Goal: Task Accomplishment & Management: Use online tool/utility

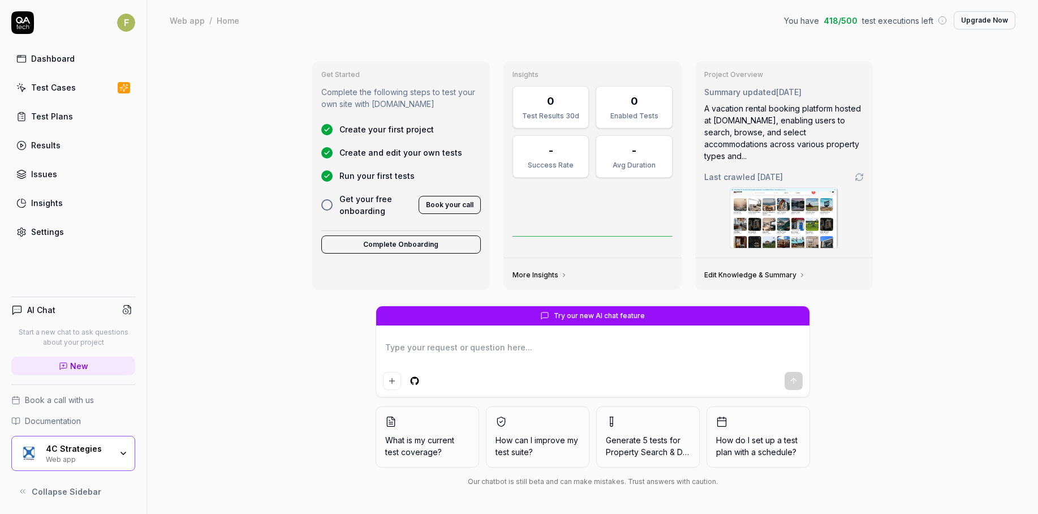
click at [79, 91] on link "Test Cases" at bounding box center [73, 87] width 124 height 22
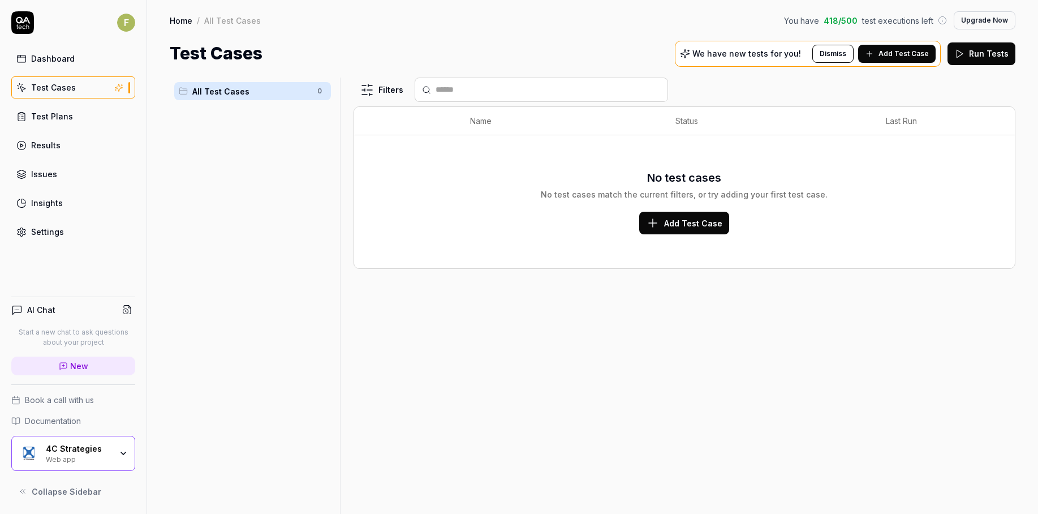
click at [870, 55] on icon at bounding box center [870, 53] width 0 height 5
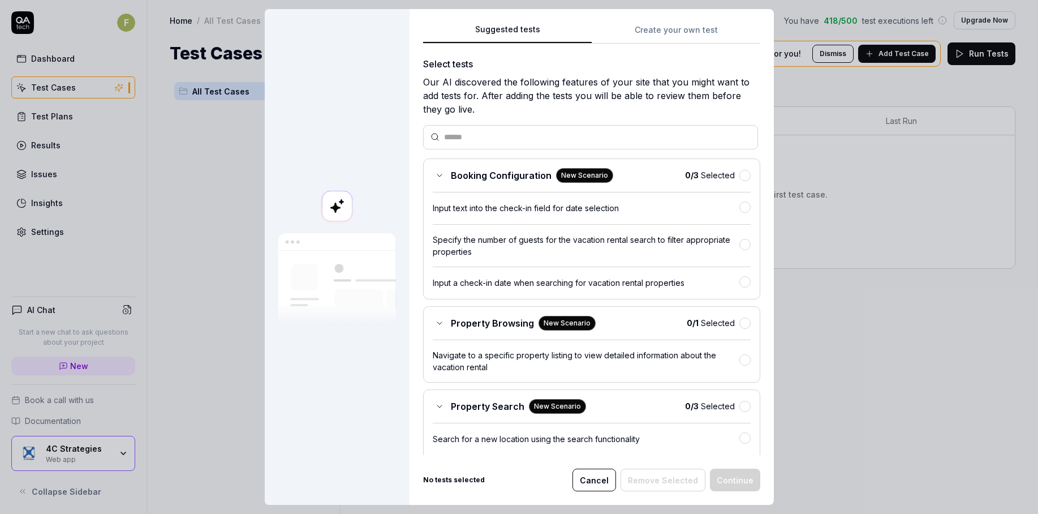
scroll to position [194, 0]
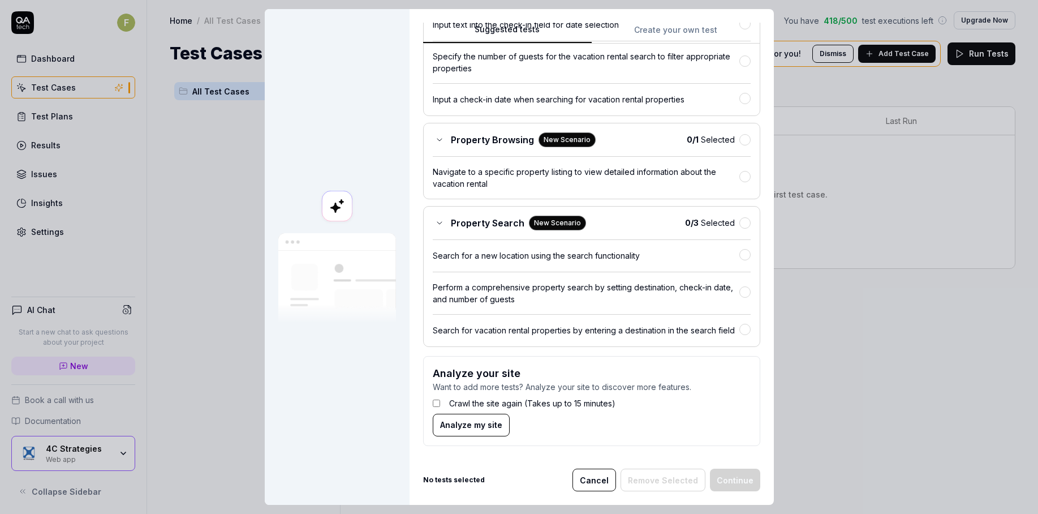
click at [596, 483] on button "Cancel" at bounding box center [595, 479] width 44 height 23
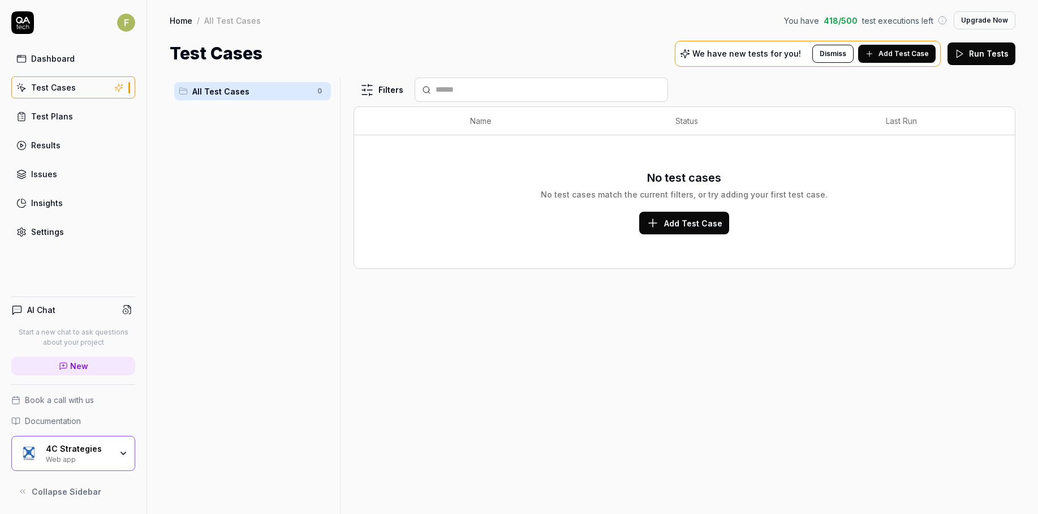
click at [100, 452] on div "4C Strategies" at bounding box center [79, 449] width 66 height 10
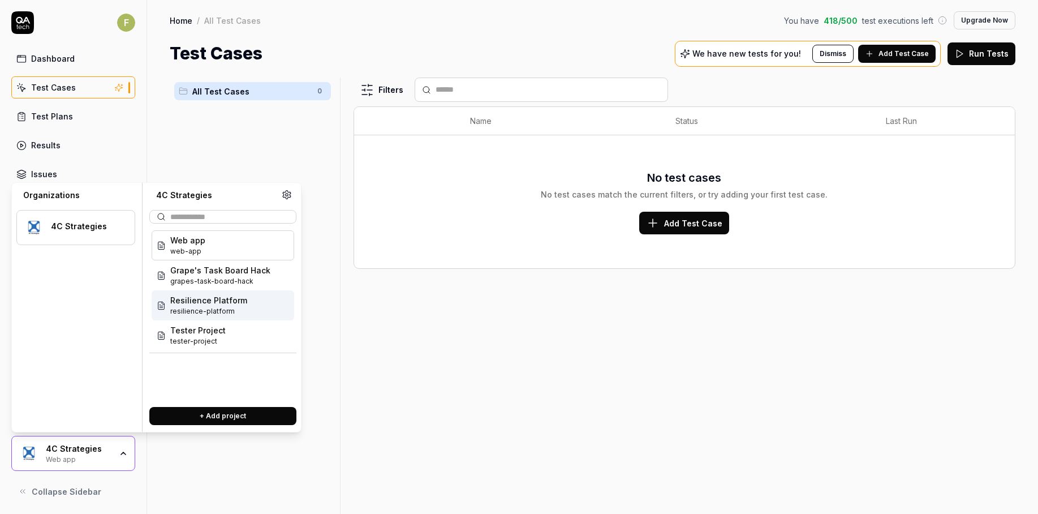
click at [242, 297] on span "Resilience Platform" at bounding box center [208, 300] width 77 height 12
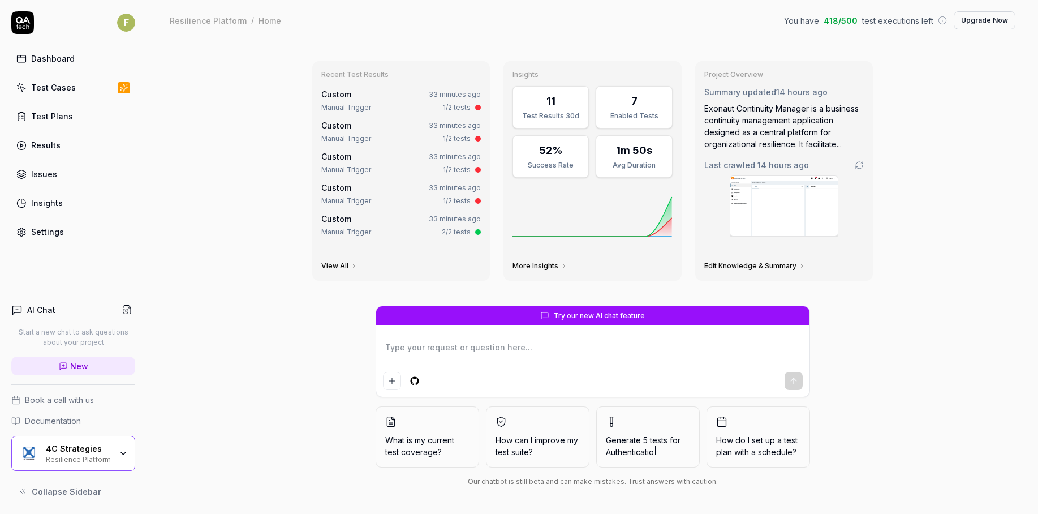
click at [101, 91] on link "Test Cases" at bounding box center [73, 87] width 124 height 22
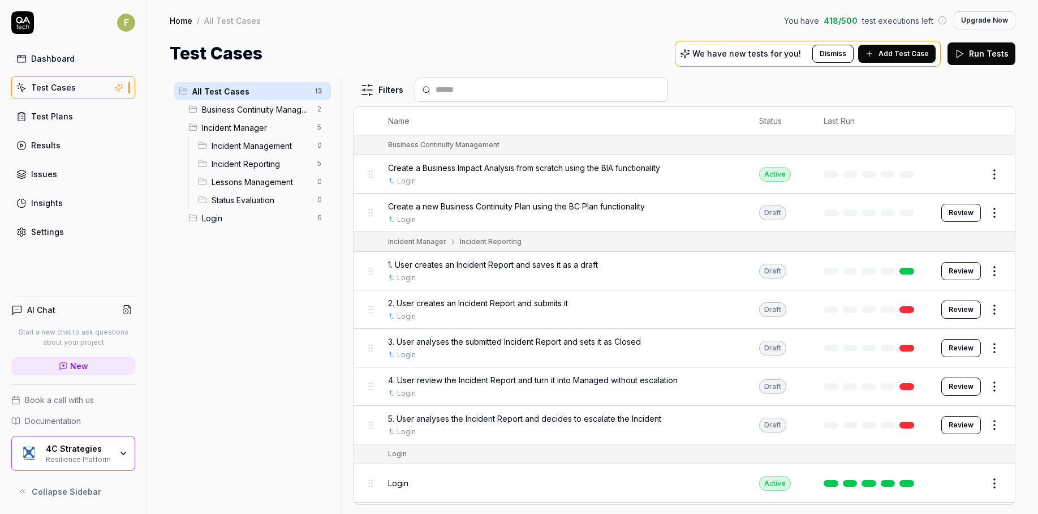
click at [915, 52] on span "Add Test Case" at bounding box center [904, 54] width 50 height 10
click at [903, 54] on span "Add Test Case" at bounding box center [904, 54] width 50 height 10
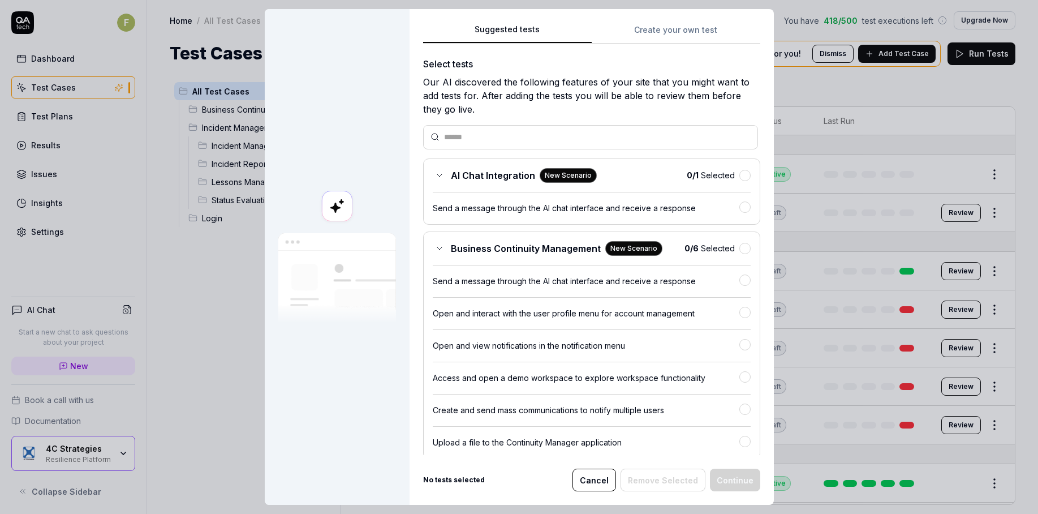
click at [602, 476] on button "Cancel" at bounding box center [595, 479] width 44 height 23
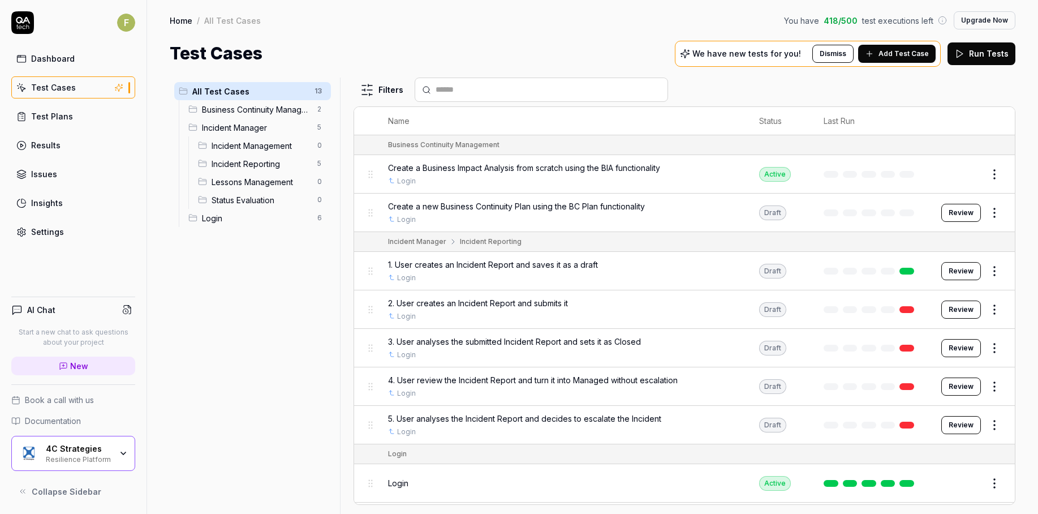
scroll to position [190, 0]
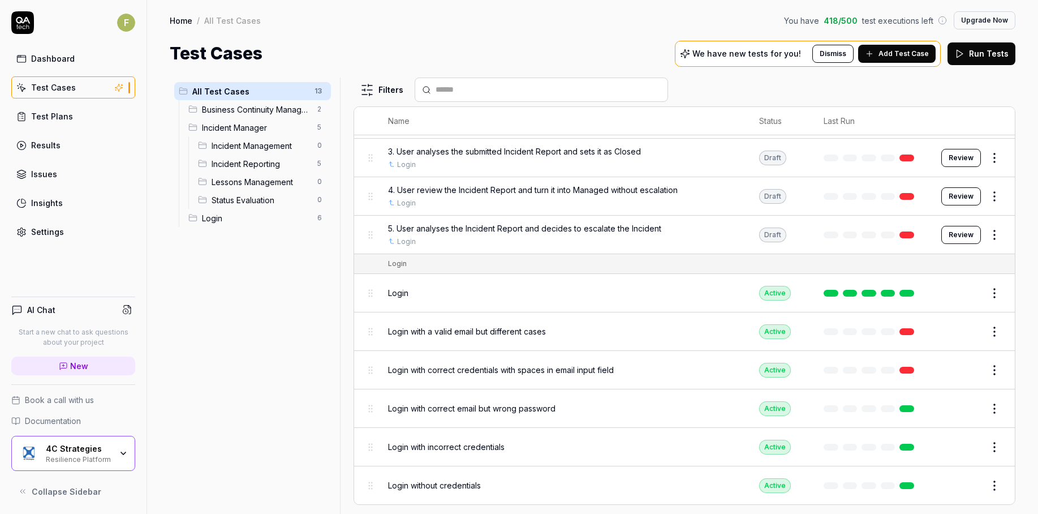
click at [100, 457] on div "Resilience Platform" at bounding box center [79, 458] width 66 height 9
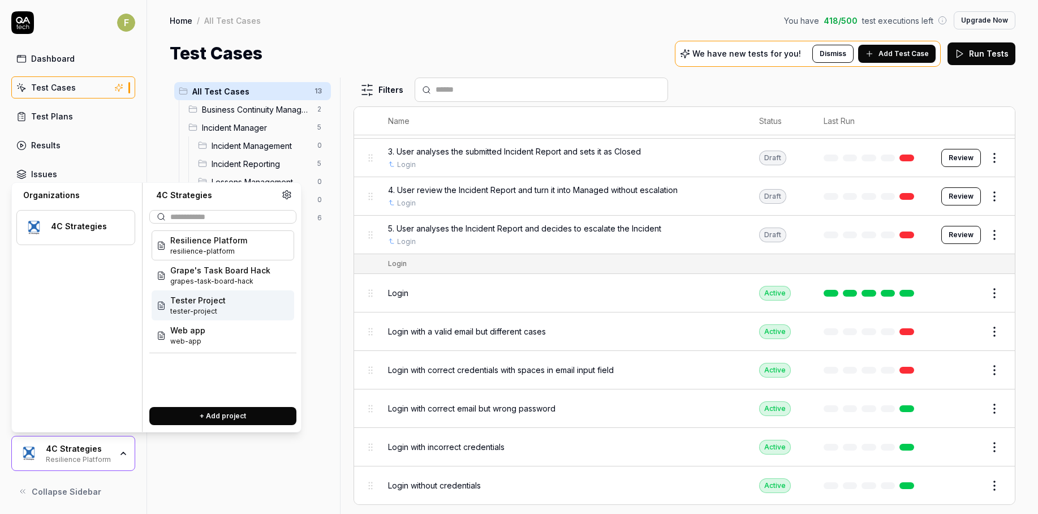
click at [247, 306] on div "Tester Project tester-project" at bounding box center [223, 305] width 143 height 30
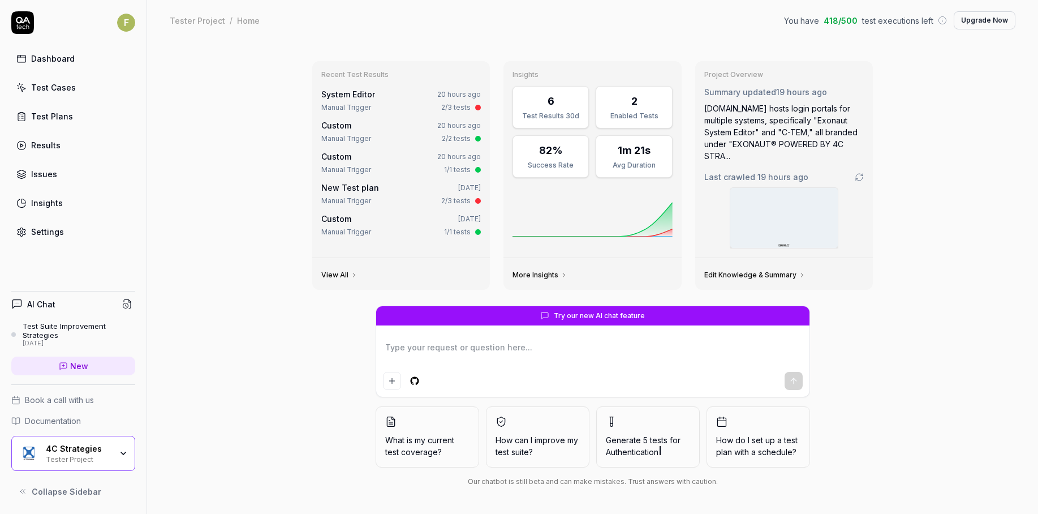
click at [91, 86] on link "Test Cases" at bounding box center [73, 87] width 124 height 22
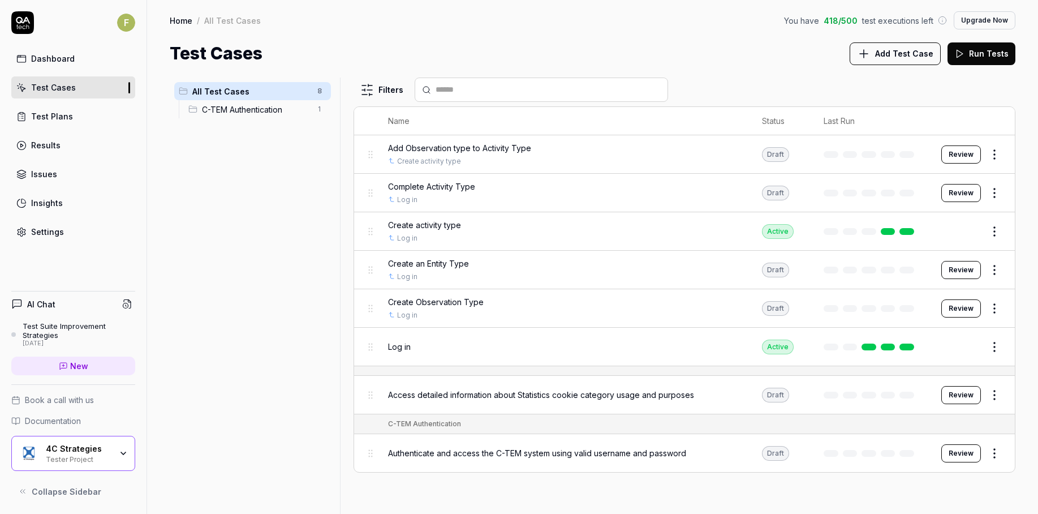
click at [910, 61] on button "Add Test Case" at bounding box center [895, 53] width 91 height 23
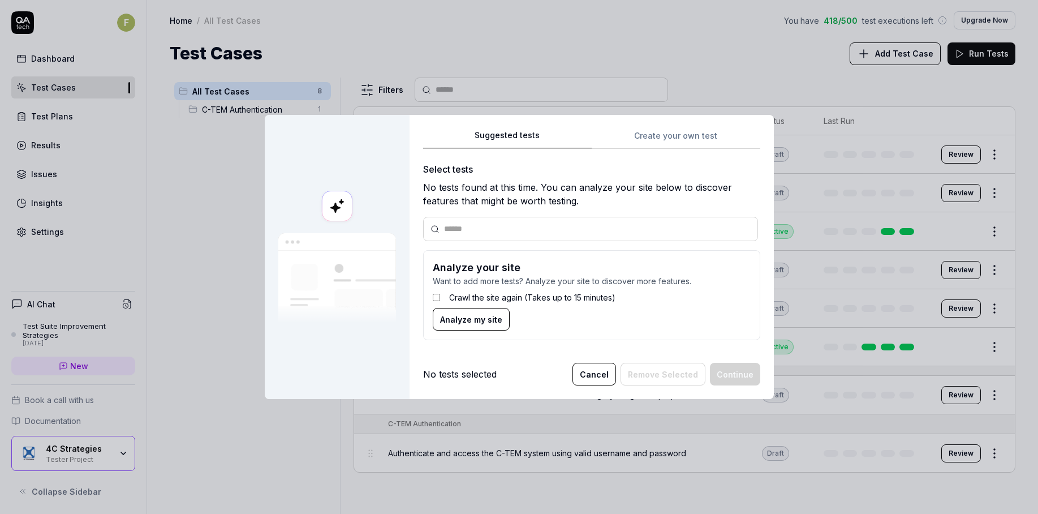
click at [472, 298] on label "Crawl the site again (Takes up to 15 minutes)" at bounding box center [532, 297] width 166 height 12
click at [470, 323] on span "Analyze my site" at bounding box center [471, 319] width 62 height 12
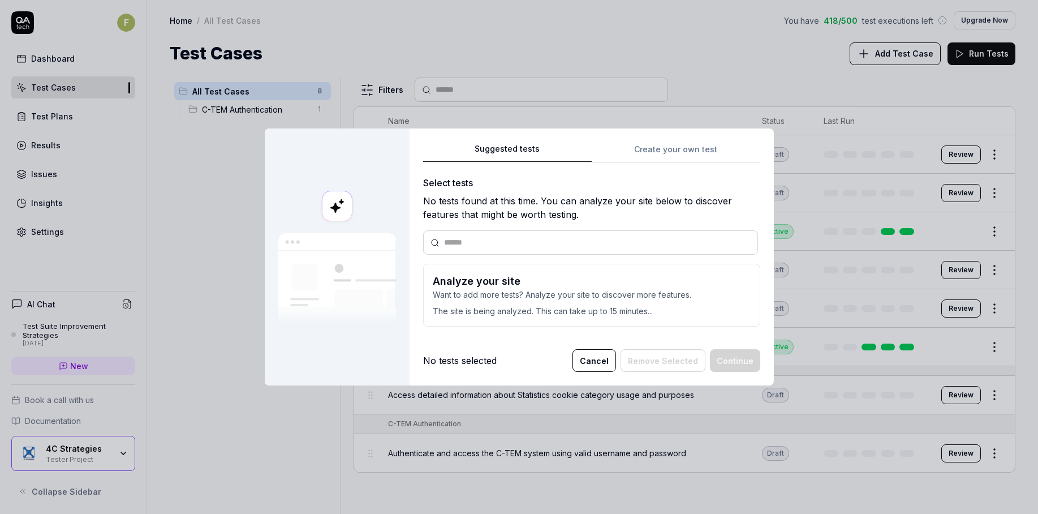
click at [597, 362] on button "Cancel" at bounding box center [595, 360] width 44 height 23
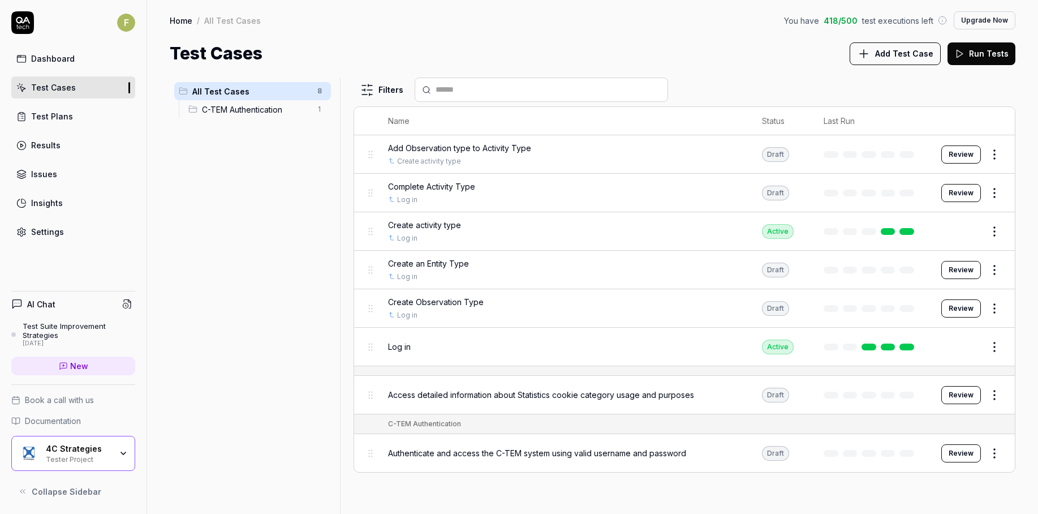
click at [121, 237] on link "Settings" at bounding box center [73, 232] width 124 height 22
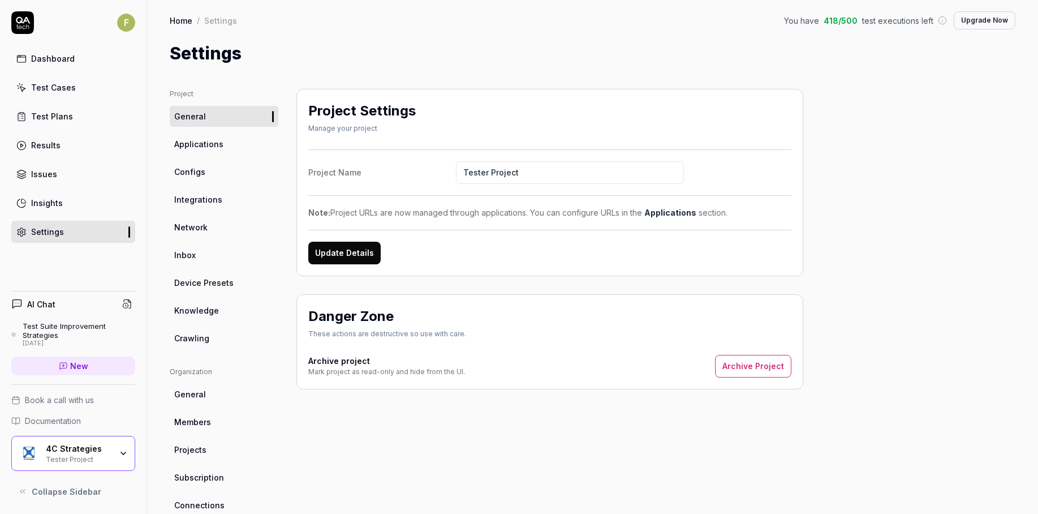
click at [210, 338] on link "Crawling" at bounding box center [224, 338] width 109 height 21
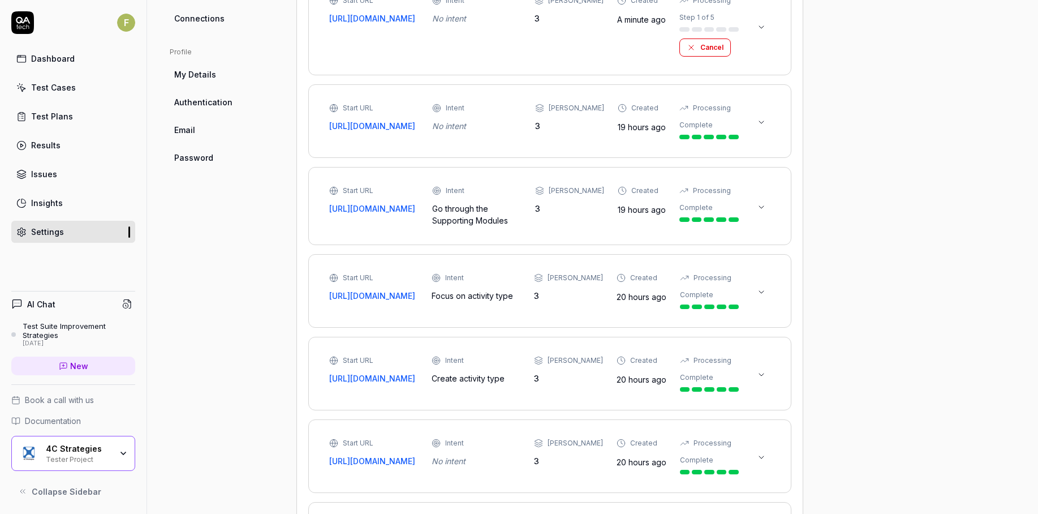
scroll to position [497, 0]
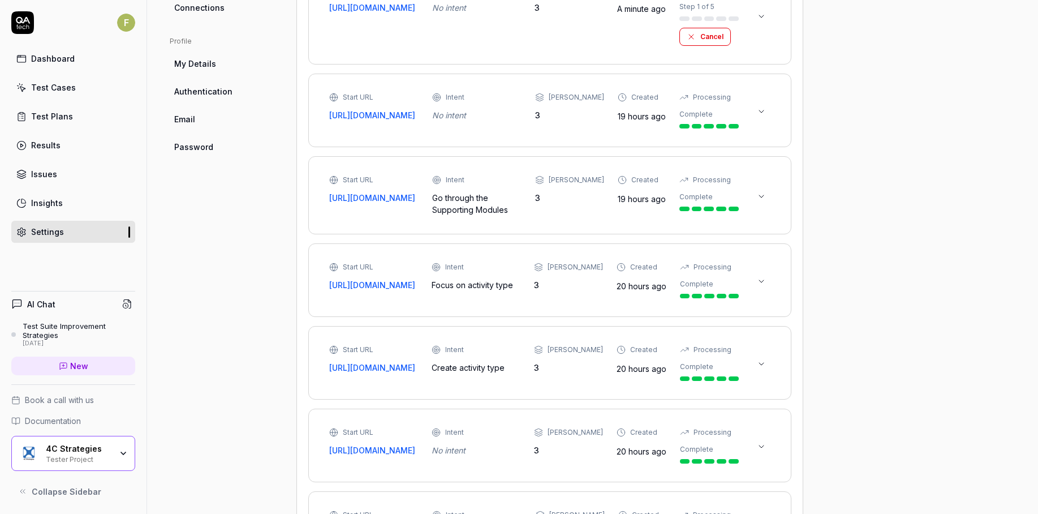
click at [88, 447] on div "4C Strategies" at bounding box center [79, 449] width 66 height 10
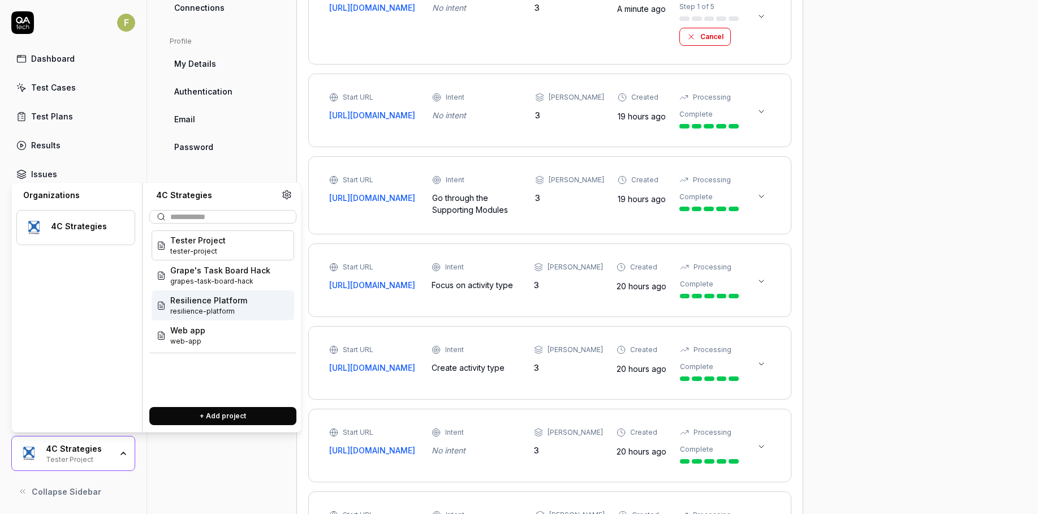
click at [246, 306] on div "Resilience Platform resilience-platform" at bounding box center [223, 305] width 143 height 30
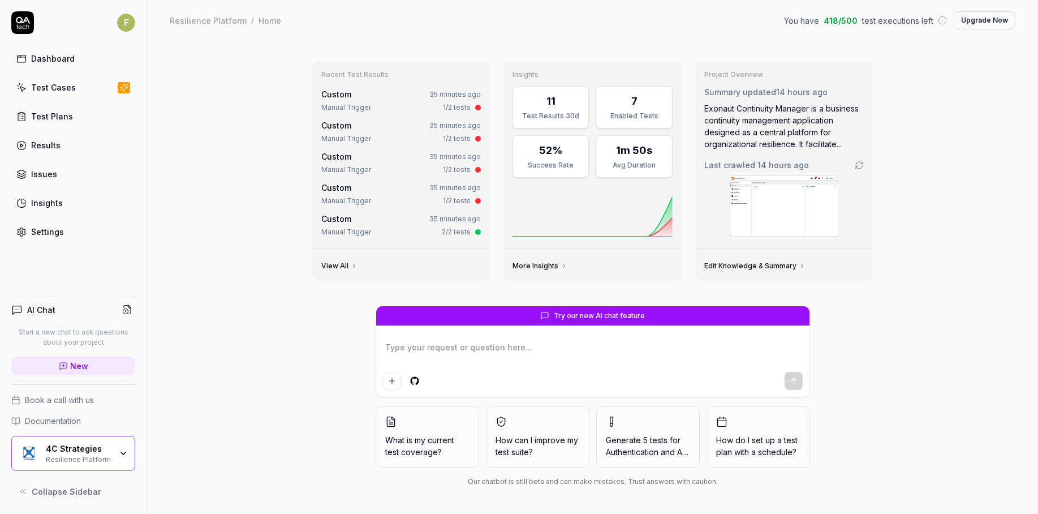
click at [76, 83] on link "Test Cases" at bounding box center [73, 87] width 124 height 22
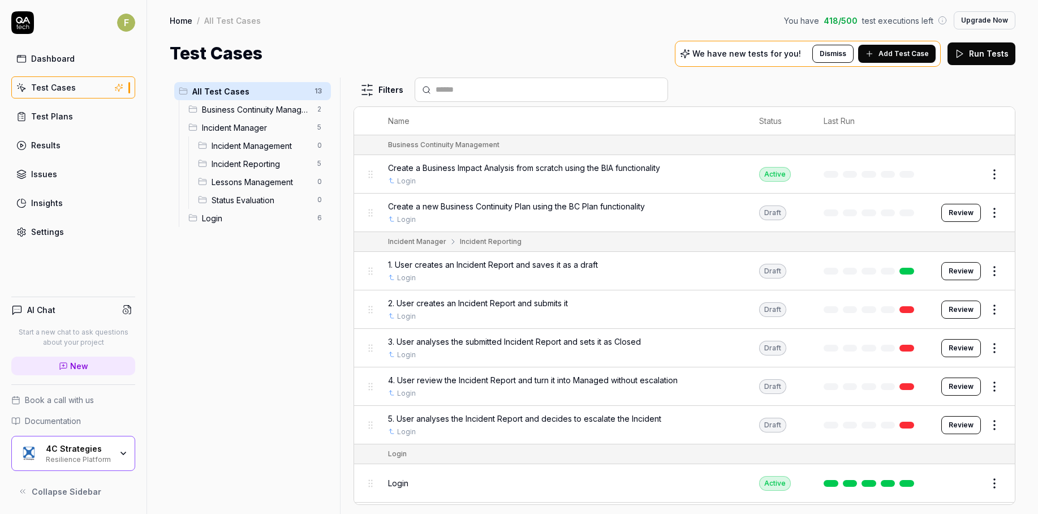
click at [909, 48] on button "Add Test Case" at bounding box center [897, 54] width 78 height 18
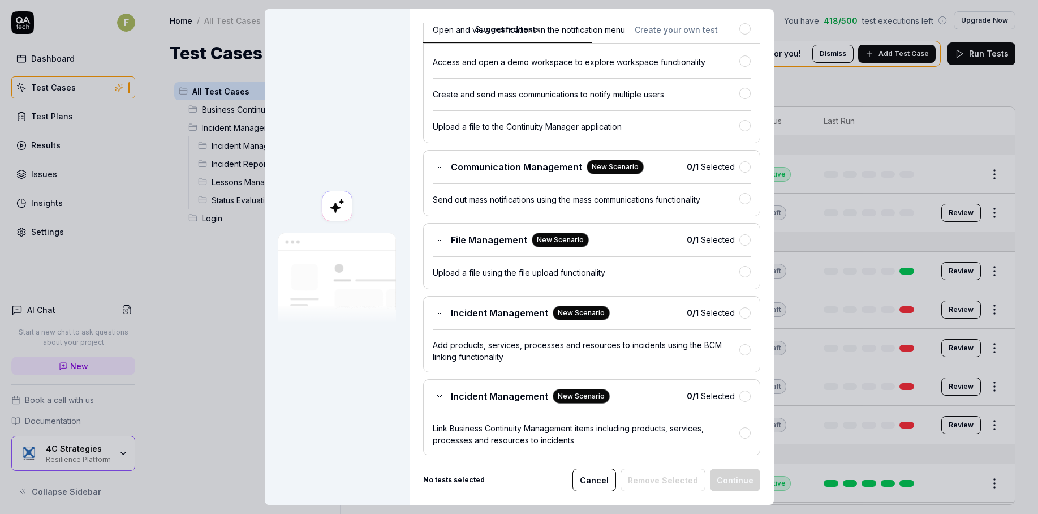
scroll to position [514, 0]
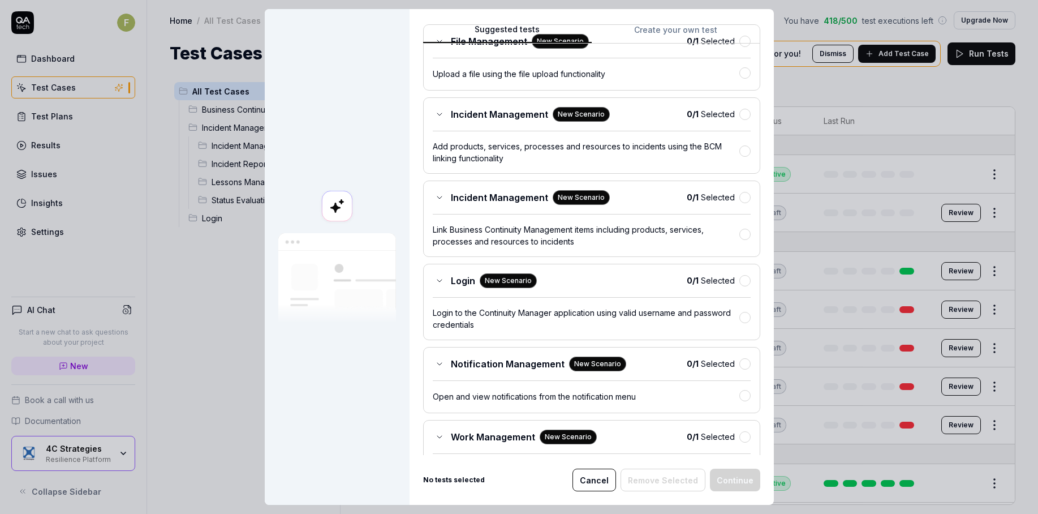
click at [600, 482] on button "Cancel" at bounding box center [595, 479] width 44 height 23
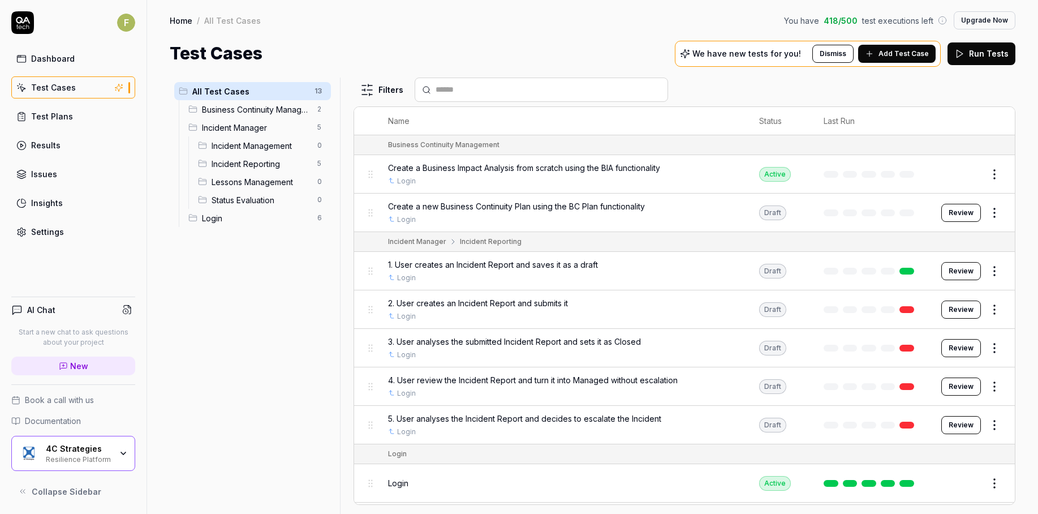
click at [96, 233] on link "Settings" at bounding box center [73, 232] width 124 height 22
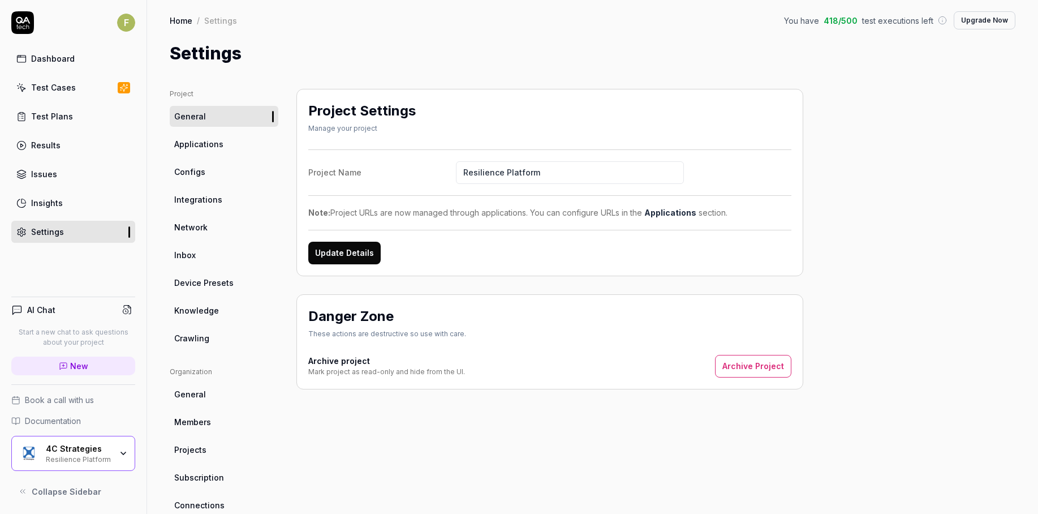
click at [240, 146] on link "Applications" at bounding box center [224, 144] width 109 height 21
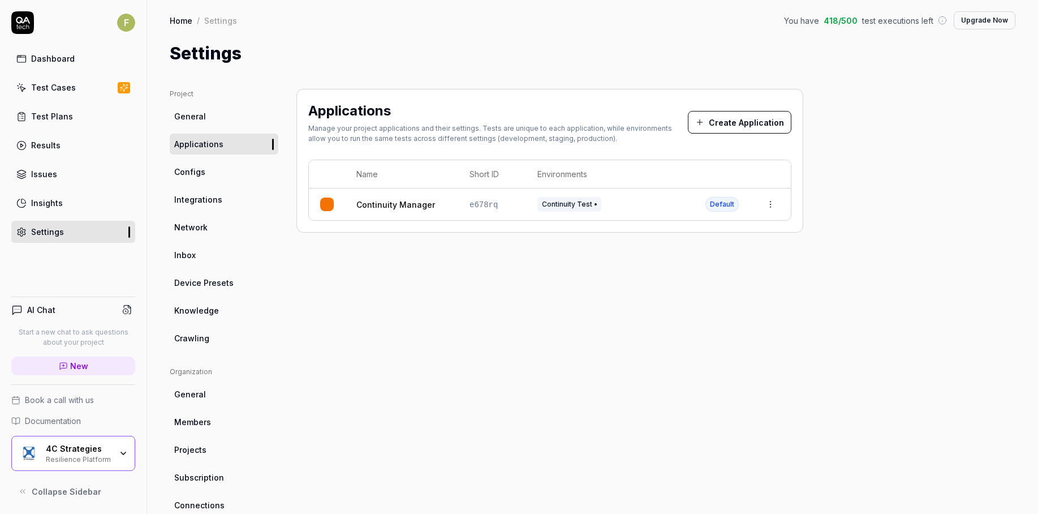
click at [235, 170] on link "Configs" at bounding box center [224, 171] width 109 height 21
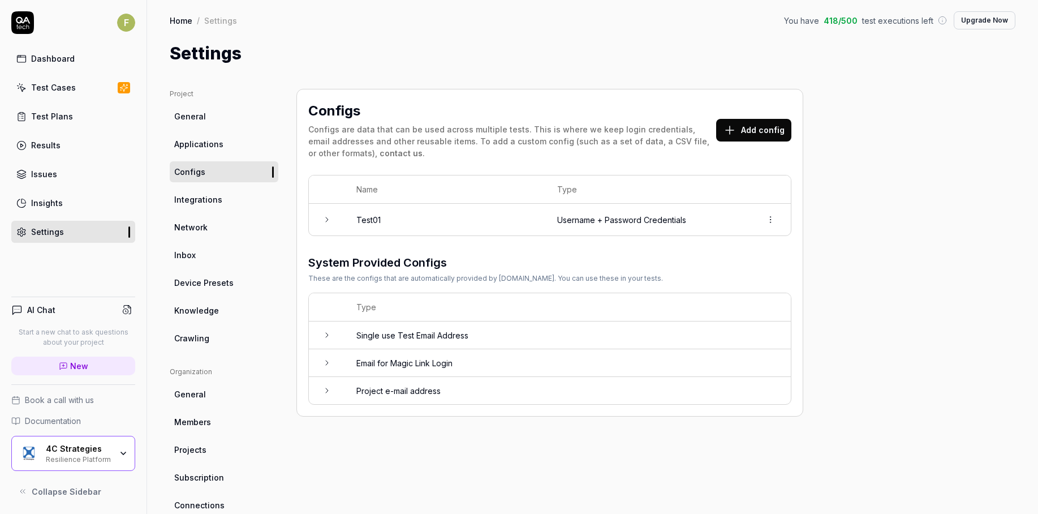
click at [228, 206] on link "Integrations" at bounding box center [224, 199] width 109 height 21
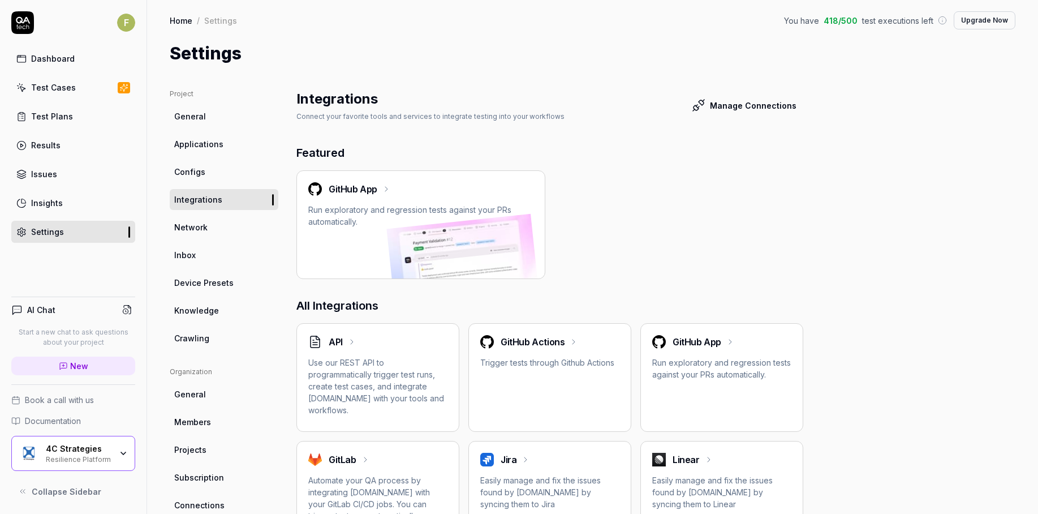
click at [214, 308] on span "Knowledge" at bounding box center [196, 310] width 45 height 12
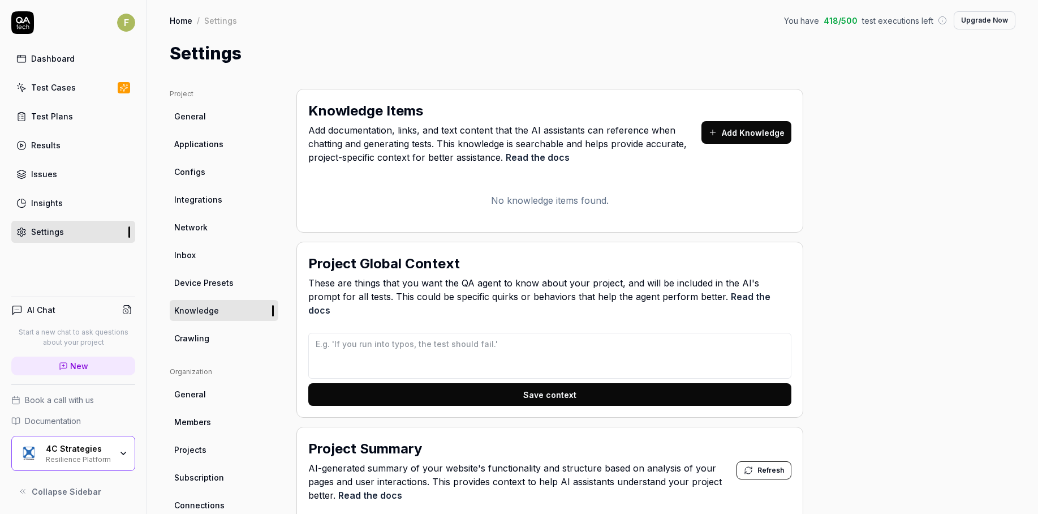
click at [81, 87] on link "Test Cases" at bounding box center [73, 87] width 124 height 22
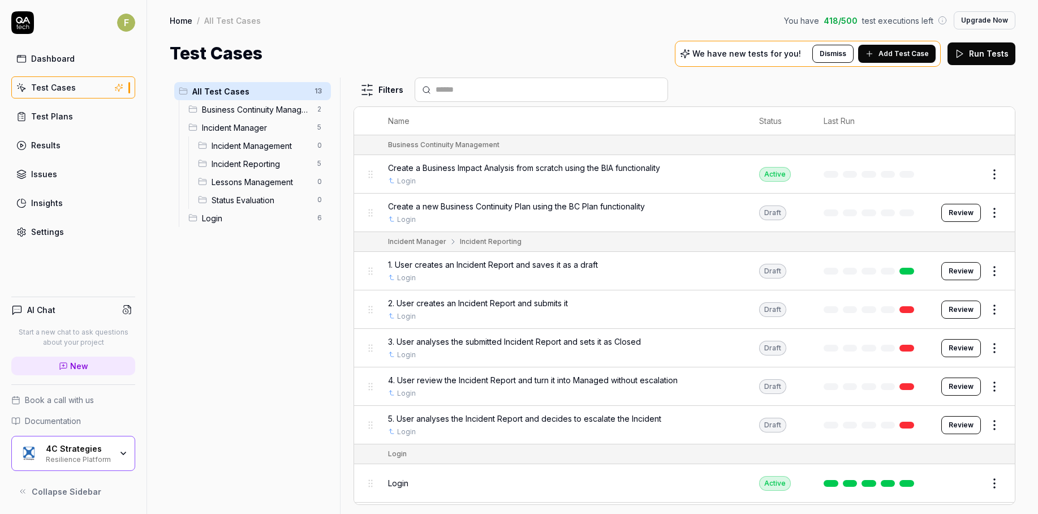
click at [187, 287] on div "All Test Cases 13 Business Continuity Management 2 Incident Manager 5 Incident …" at bounding box center [253, 289] width 166 height 423
click at [952, 218] on button "Review" at bounding box center [962, 213] width 40 height 18
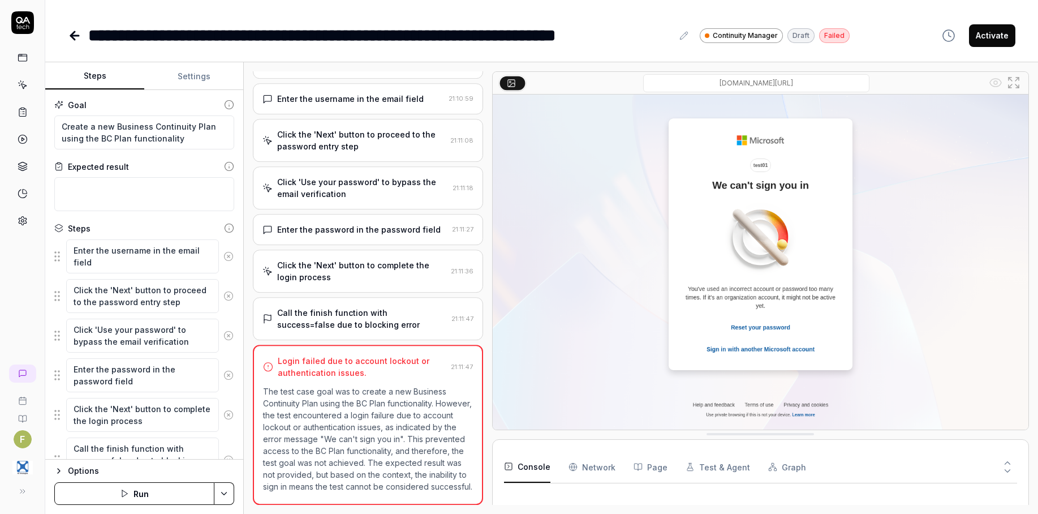
scroll to position [63, 0]
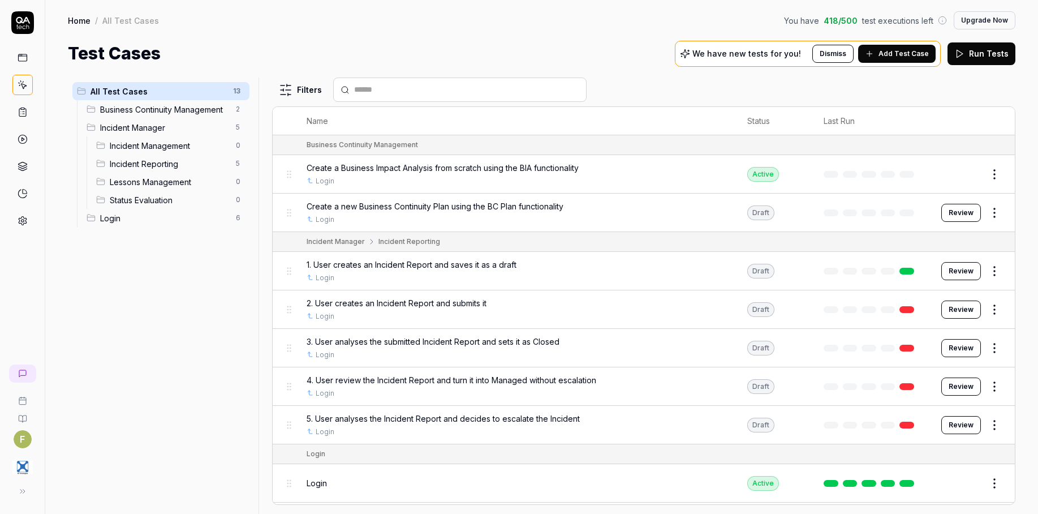
click at [954, 485] on button "Edit" at bounding box center [967, 483] width 27 height 18
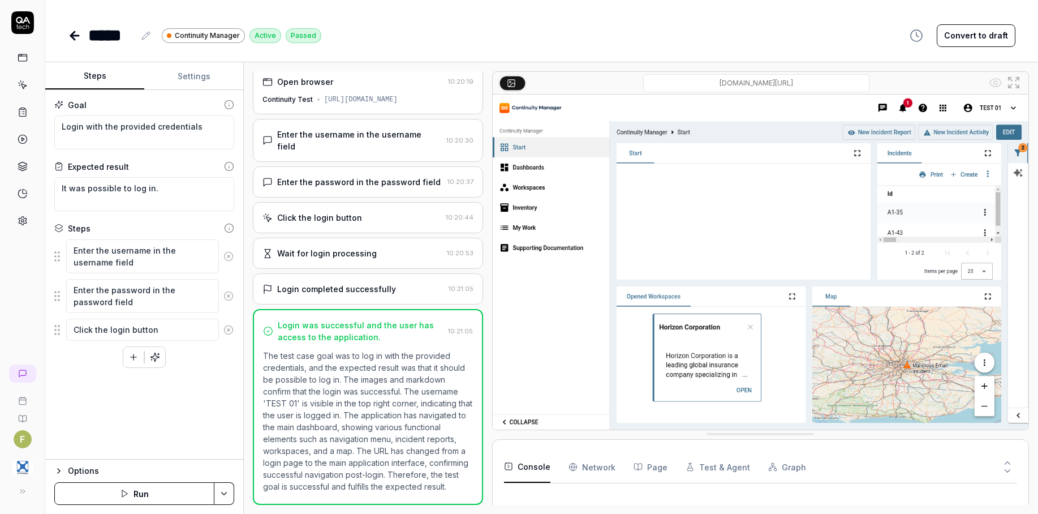
scroll to position [15, 0]
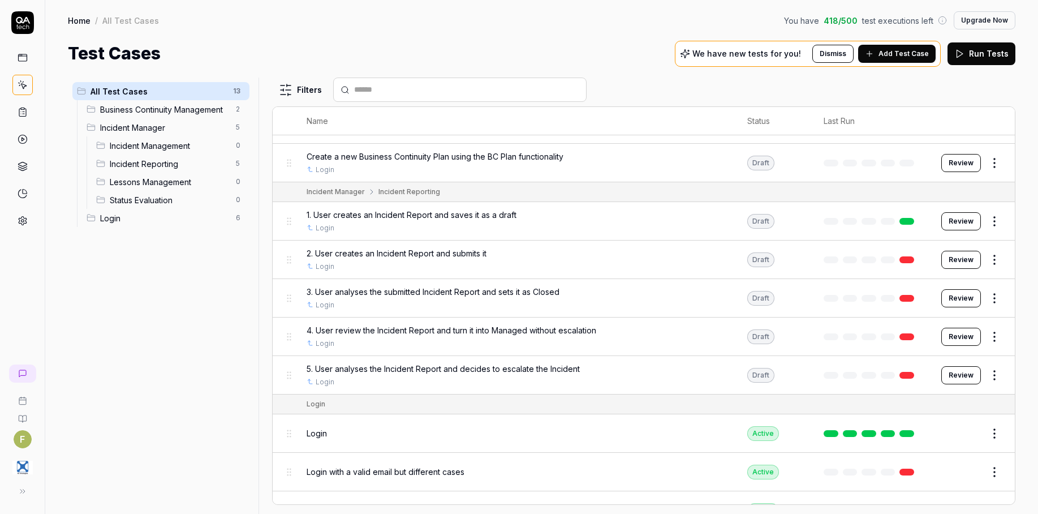
scroll to position [49, 0]
click at [957, 379] on button "Review" at bounding box center [962, 376] width 40 height 18
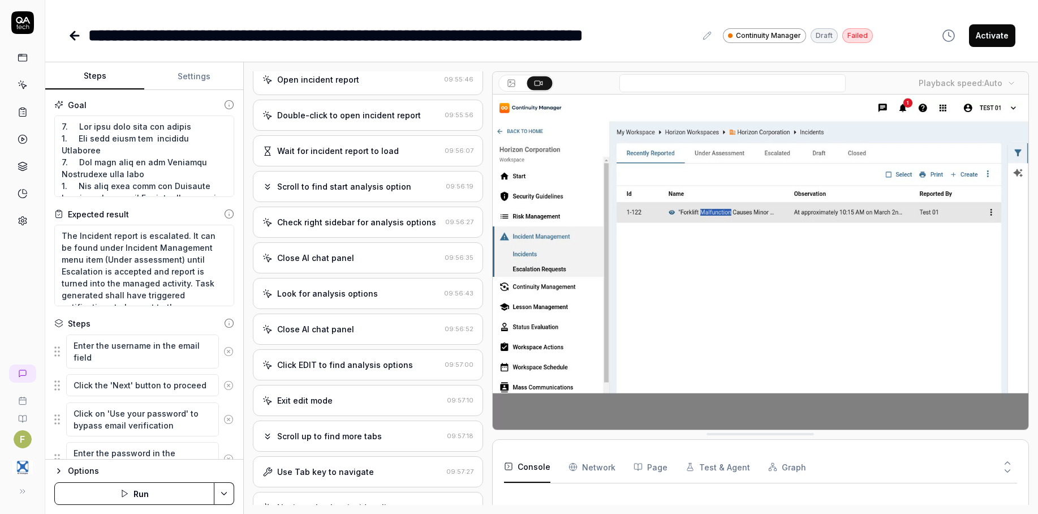
type textarea "*"
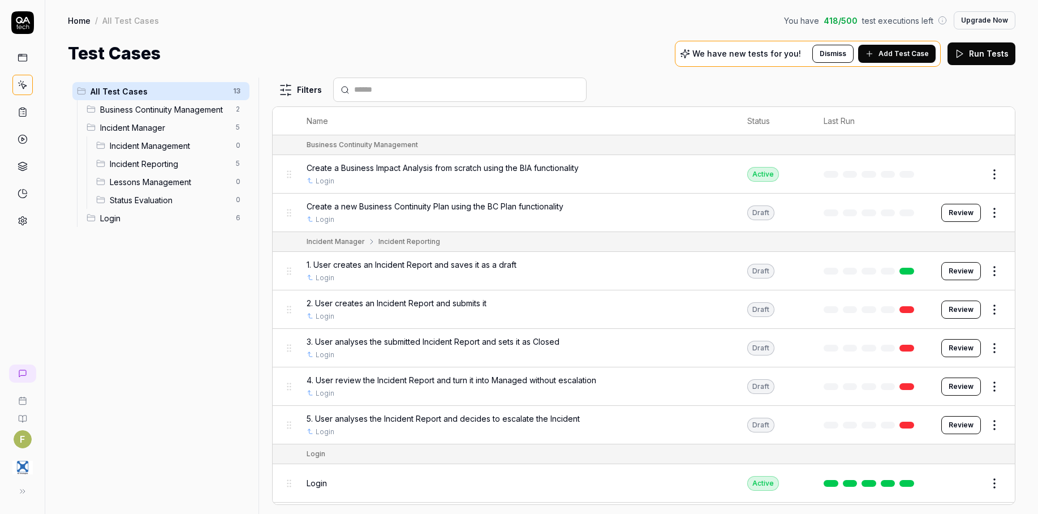
click at [170, 406] on div "All Test Cases 13 Business Continuity Management 2 Incident Manager 5 Incident …" at bounding box center [161, 289] width 186 height 423
click at [558, 503] on td "Login with a valid email but different cases" at bounding box center [515, 521] width 441 height 38
click at [24, 470] on img "button" at bounding box center [22, 467] width 20 height 20
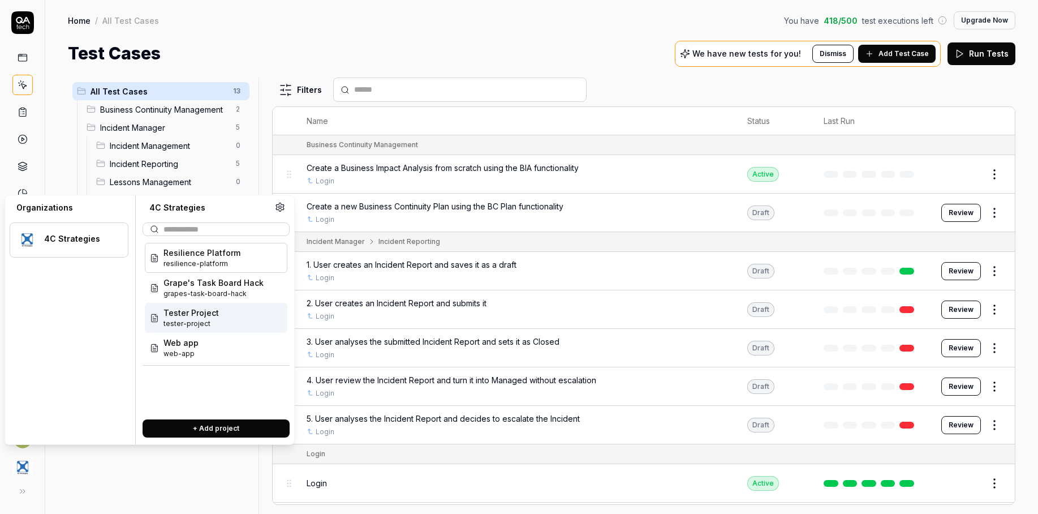
click at [202, 318] on span "Tester Project" at bounding box center [191, 313] width 55 height 12
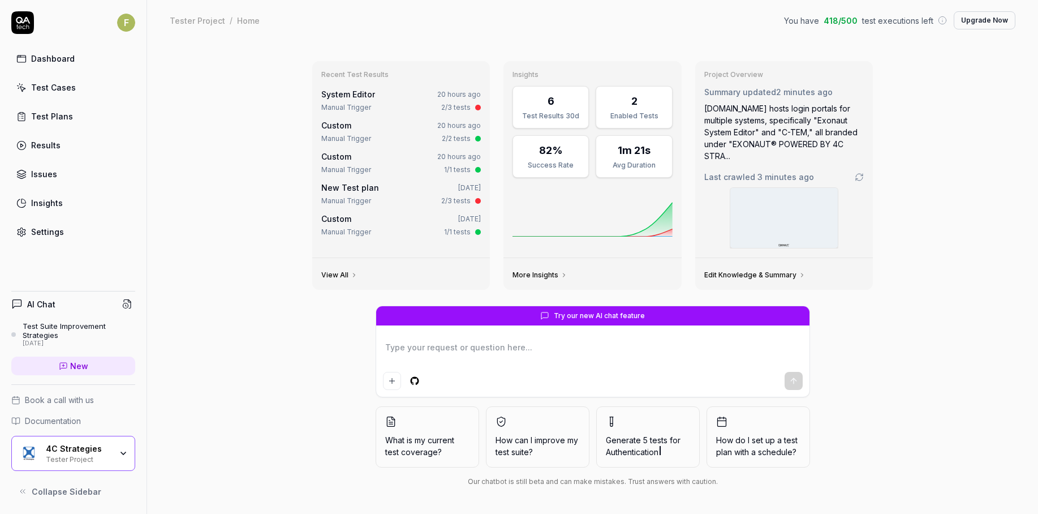
click at [99, 88] on link "Test Cases" at bounding box center [73, 87] width 124 height 22
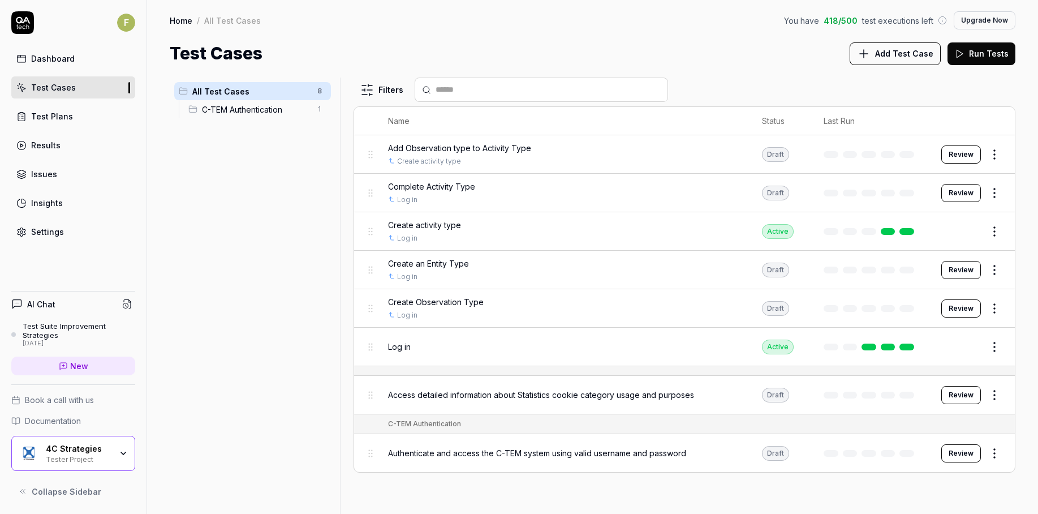
click at [95, 234] on link "Settings" at bounding box center [73, 232] width 124 height 22
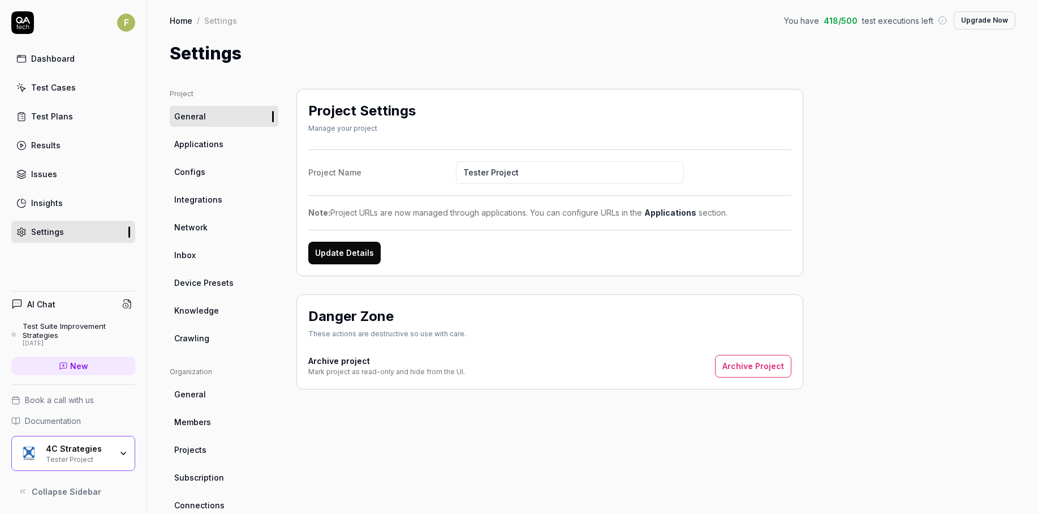
click at [208, 339] on span "Crawling" at bounding box center [191, 338] width 35 height 12
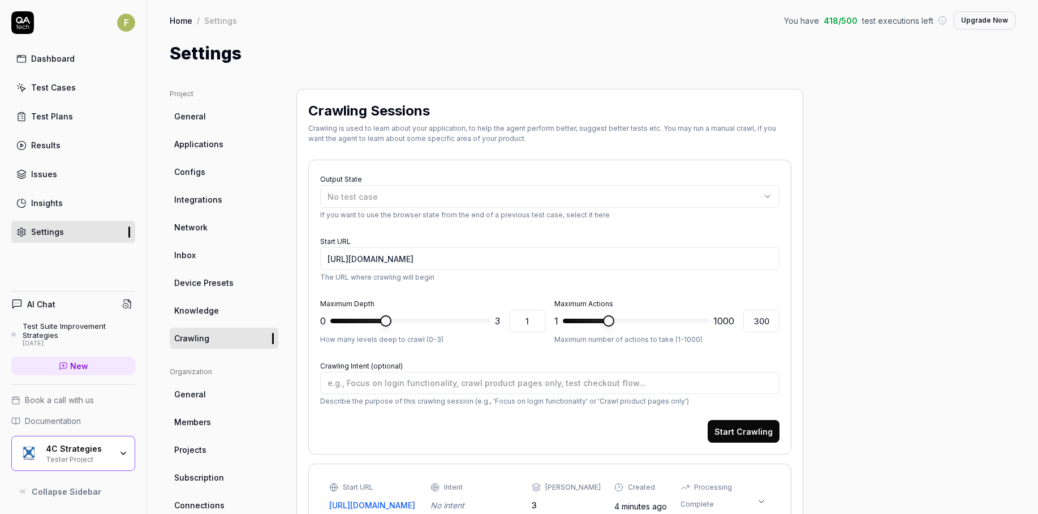
click at [91, 91] on link "Test Cases" at bounding box center [73, 87] width 124 height 22
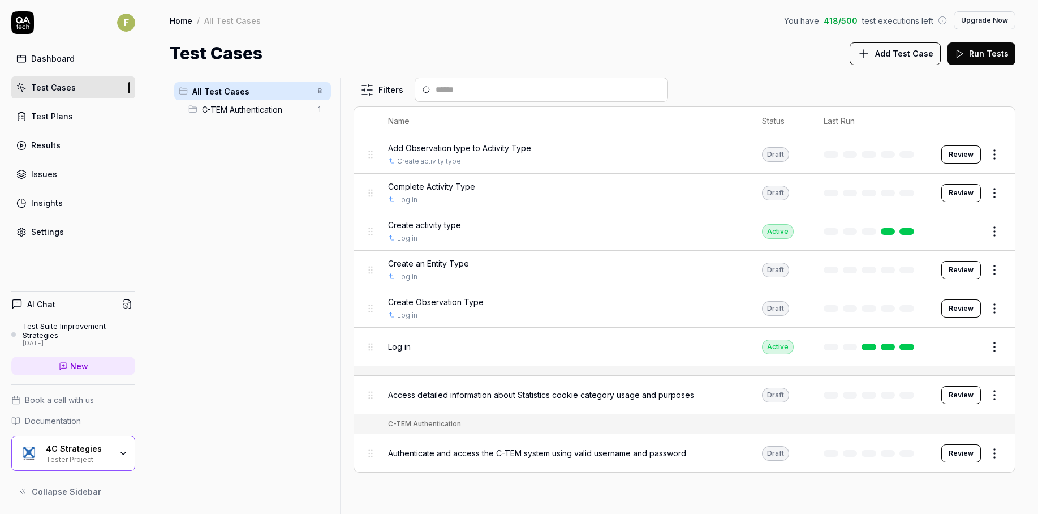
click at [872, 62] on button "Add Test Case" at bounding box center [895, 53] width 91 height 23
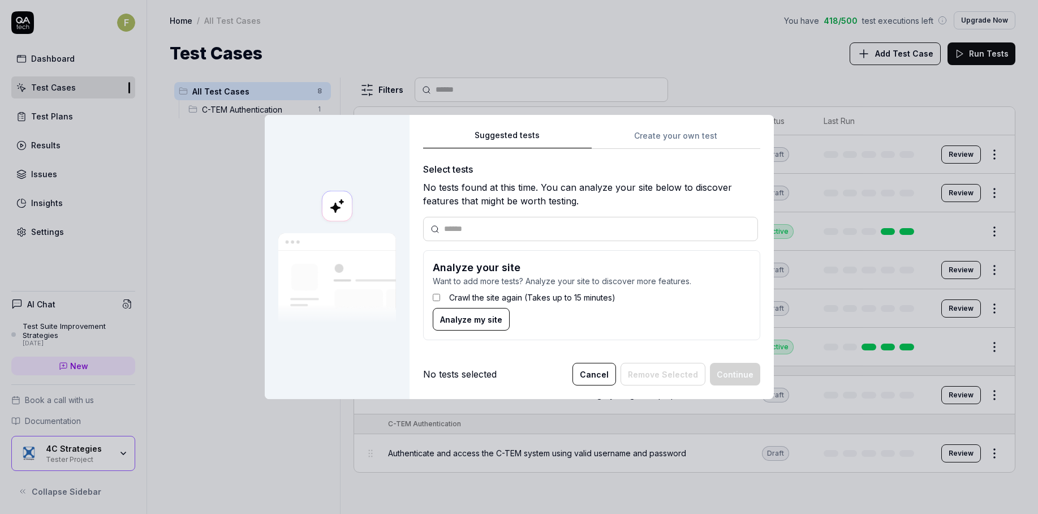
click at [595, 366] on button "Cancel" at bounding box center [595, 374] width 44 height 23
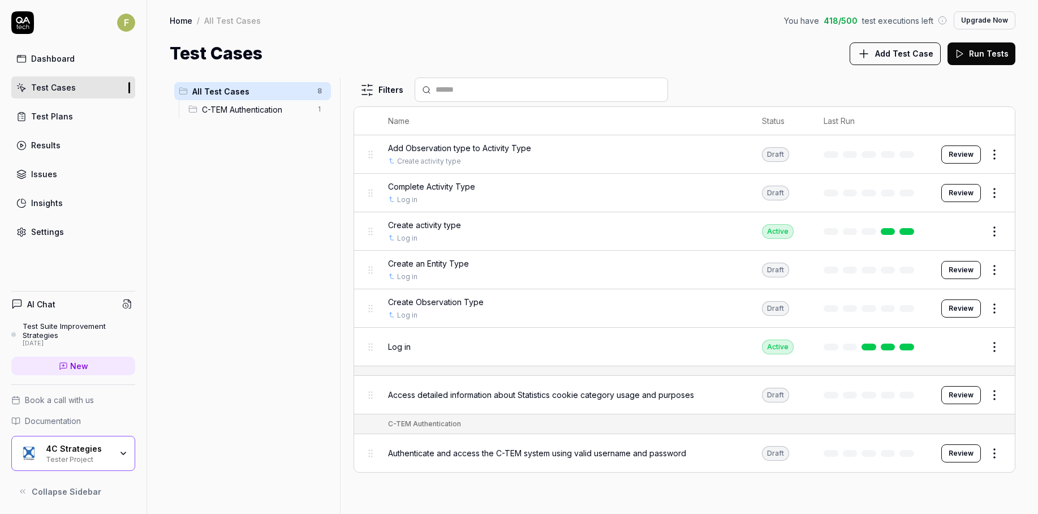
click at [230, 334] on div "All Test Cases 8 C-TEM Authentication 1" at bounding box center [253, 289] width 166 height 423
click at [94, 441] on div "4C Strategies Tester Project" at bounding box center [73, 453] width 124 height 35
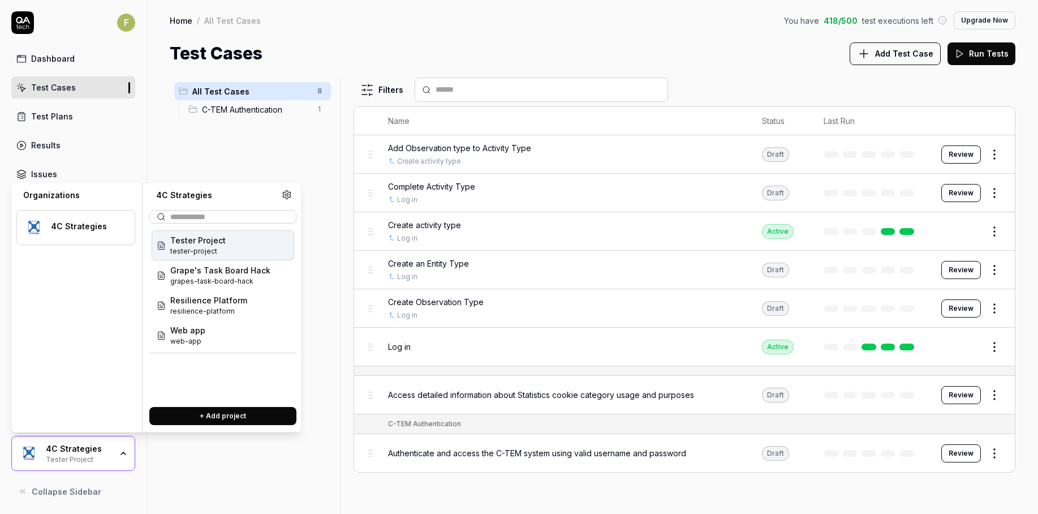
click at [222, 247] on span "tester-project" at bounding box center [197, 251] width 55 height 10
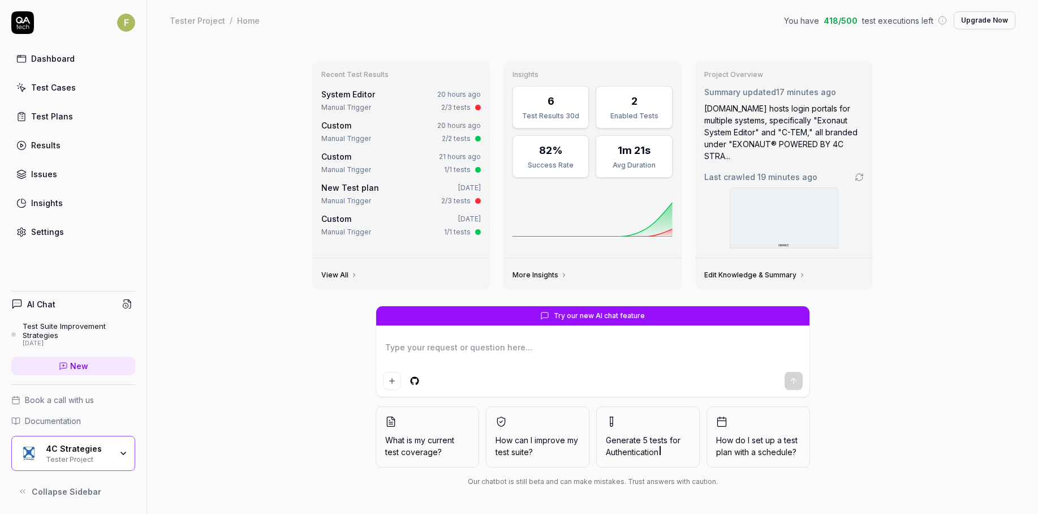
type textarea "*"
click at [76, 91] on link "Test Cases" at bounding box center [73, 87] width 124 height 22
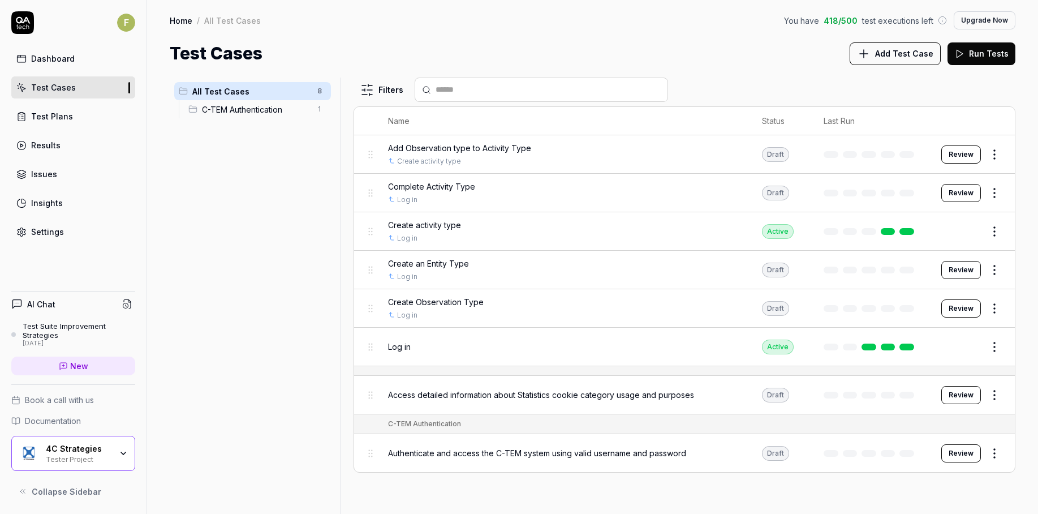
click at [891, 56] on span "Add Test Case" at bounding box center [904, 54] width 58 height 12
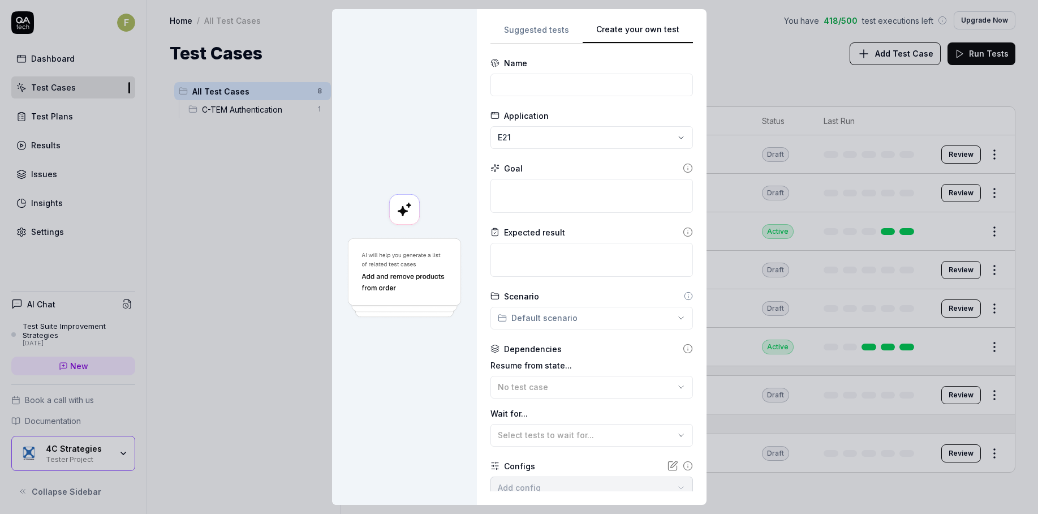
click at [677, 136] on div "Suggested tests Create your own test Name Application E21 Goal Expected result …" at bounding box center [592, 257] width 203 height 468
click at [421, 137] on div at bounding box center [404, 257] width 145 height 496
click at [537, 79] on input at bounding box center [592, 85] width 203 height 23
type input "Create Object Types"
click at [547, 191] on textarea at bounding box center [592, 196] width 203 height 34
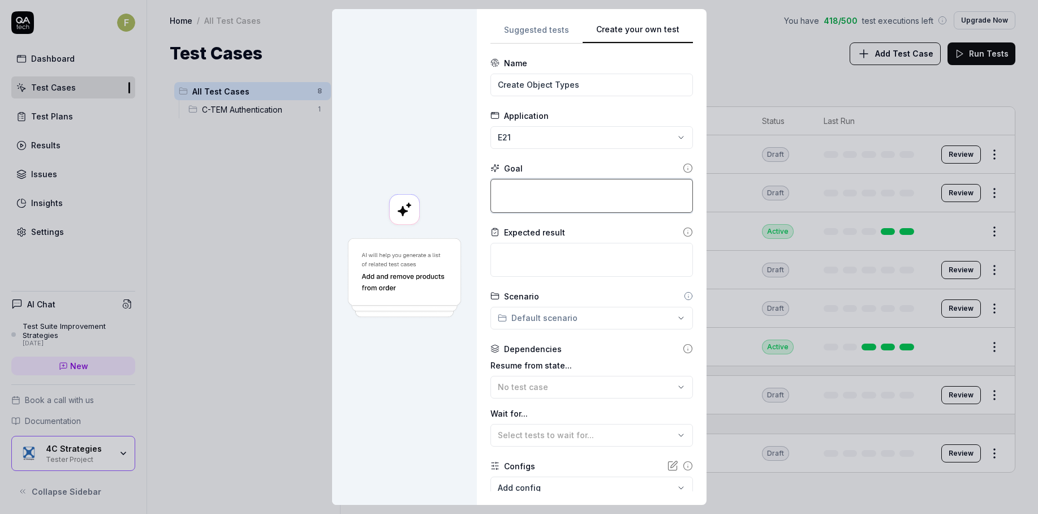
paste textarea "Scenario Create activity/communication/entity/objective/observation/event/incid…"
type textarea "Scenario Create activity/communication/entity/objective/observation/event/incid…"
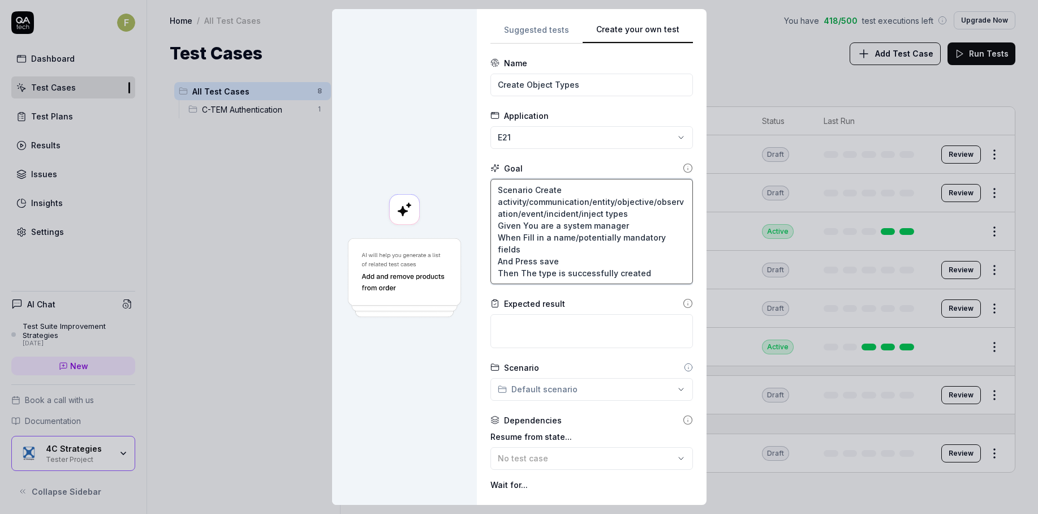
drag, startPoint x: 645, startPoint y: 275, endPoint x: 475, endPoint y: 268, distance: 170.4
click at [477, 268] on div "**********" at bounding box center [592, 257] width 230 height 496
type textarea "*"
type textarea "Scenario Create activity/communication/entity/objective/observation/event/incid…"
type textarea "*"
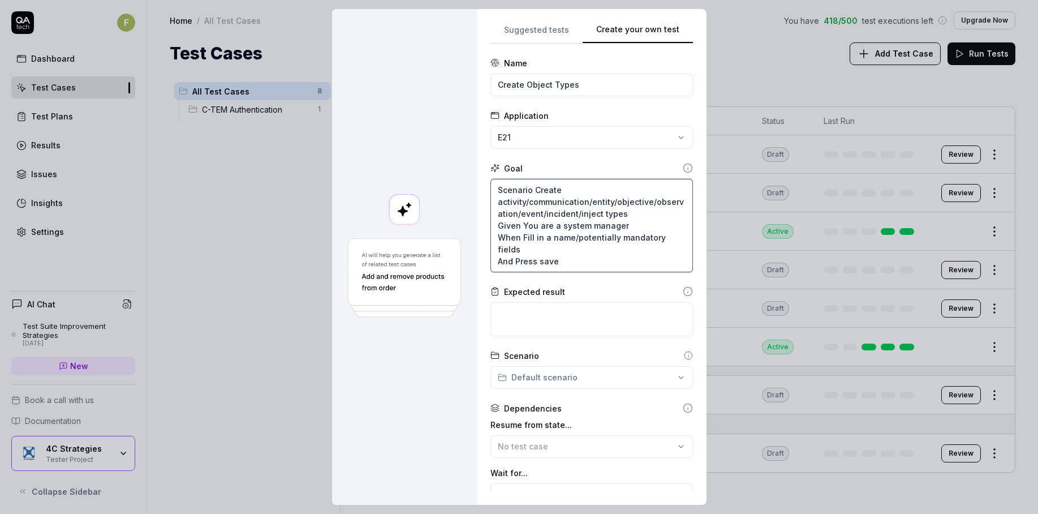
type textarea "Scenario Create activity/communication/entity/objective/observation/event/incid…"
click at [538, 309] on textarea at bounding box center [592, 319] width 203 height 34
paste textarea "Then The type is successfully created"
type textarea "*"
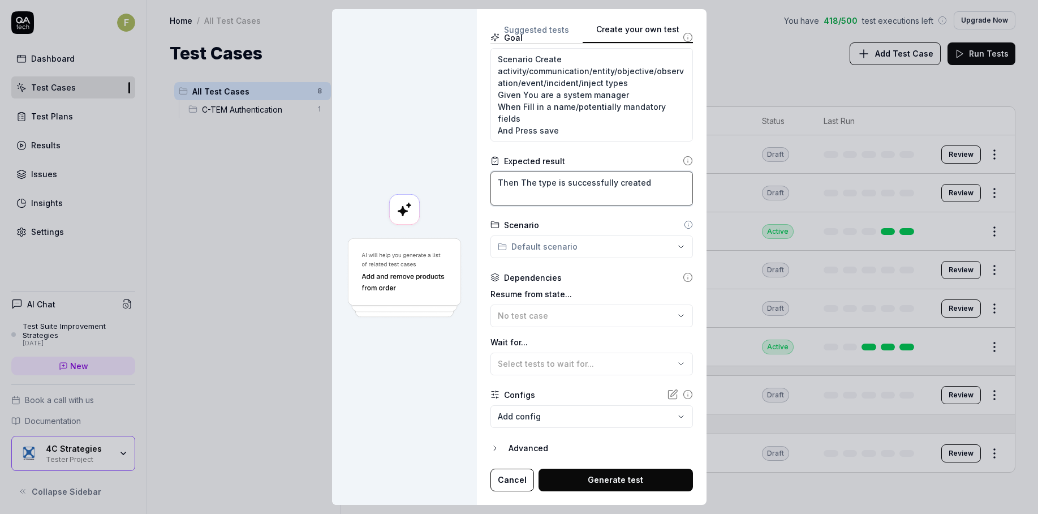
scroll to position [131, 0]
type textarea "Then The type is successfully created"
click at [573, 308] on button "No test case" at bounding box center [592, 315] width 203 height 23
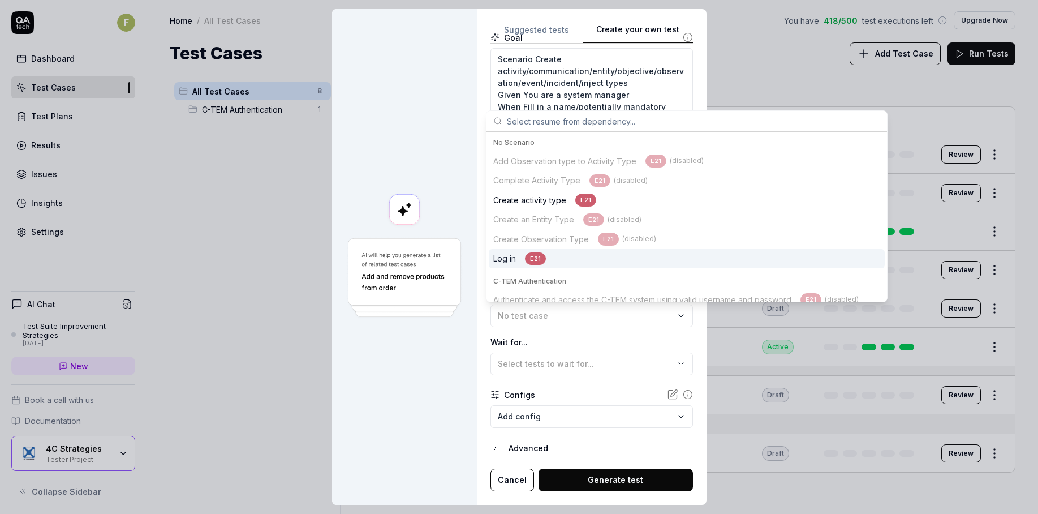
click at [553, 263] on div "Log in E21" at bounding box center [687, 259] width 396 height 20
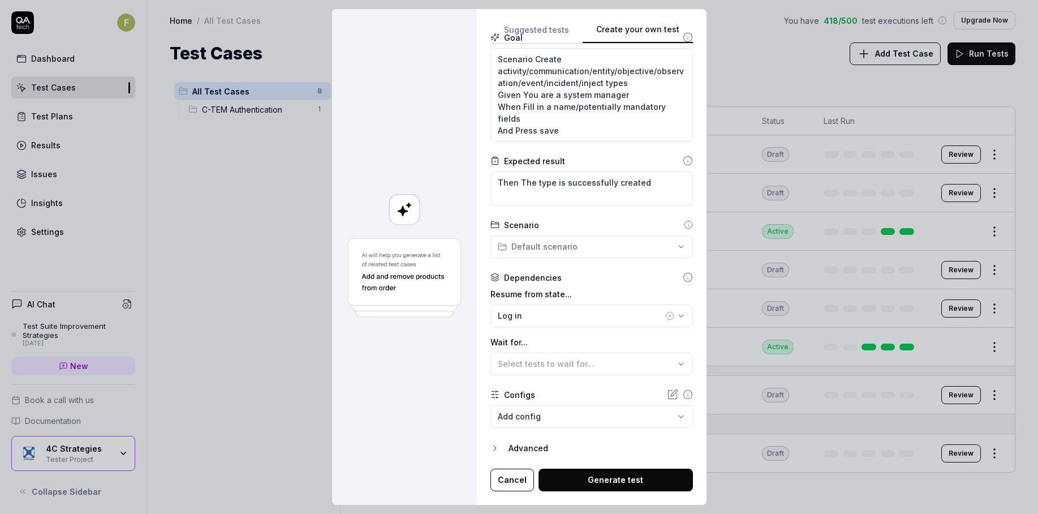
click at [583, 479] on button "Generate test" at bounding box center [616, 479] width 154 height 23
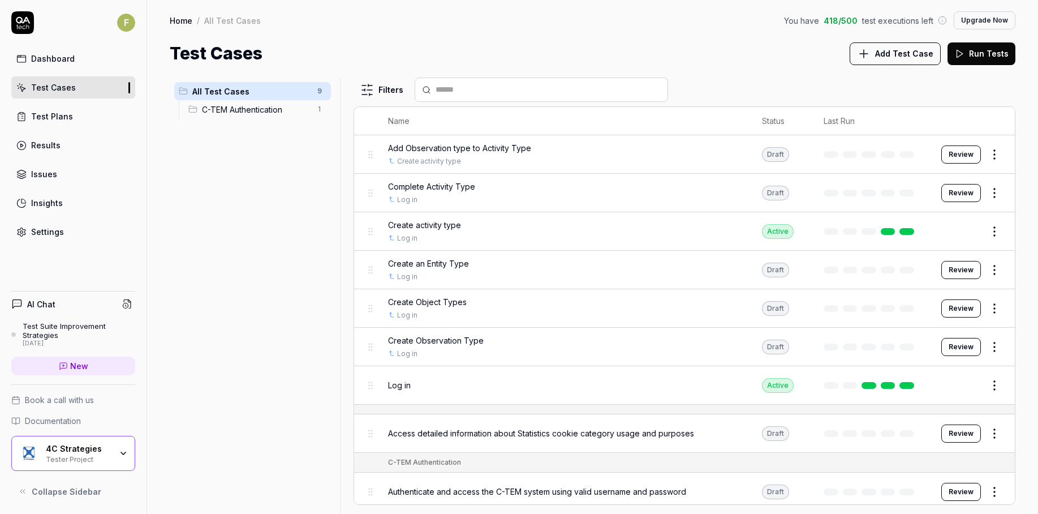
click at [213, 351] on div "All Test Cases 9 C-TEM Authentication 1" at bounding box center [253, 289] width 166 height 423
click at [906, 52] on span "Add Test Case" at bounding box center [904, 54] width 58 height 12
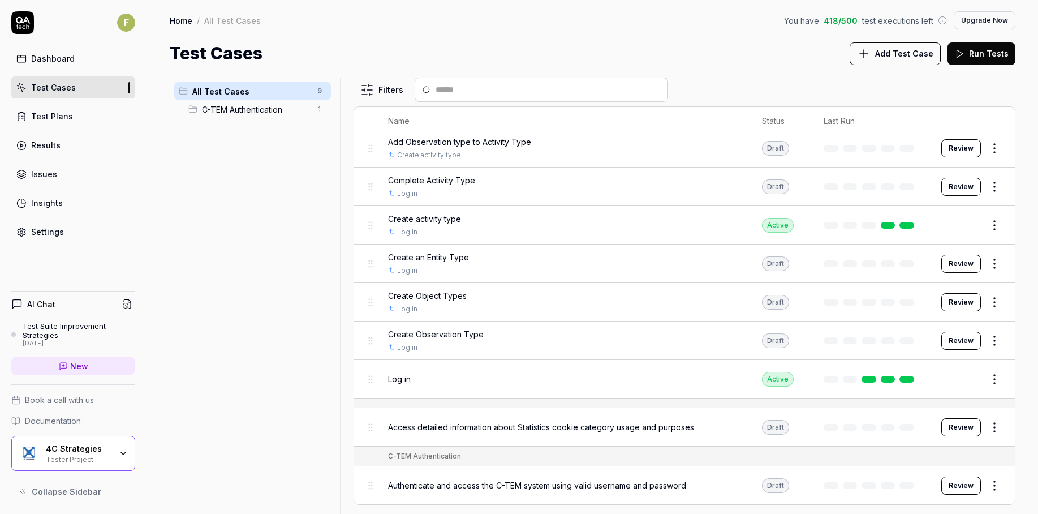
click at [949, 302] on button "Review" at bounding box center [962, 302] width 40 height 18
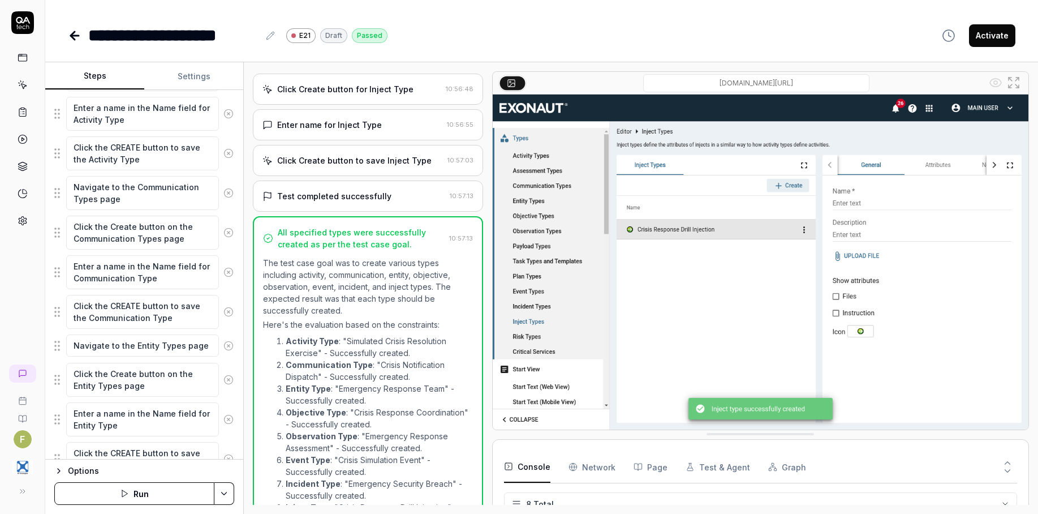
scroll to position [1239, 0]
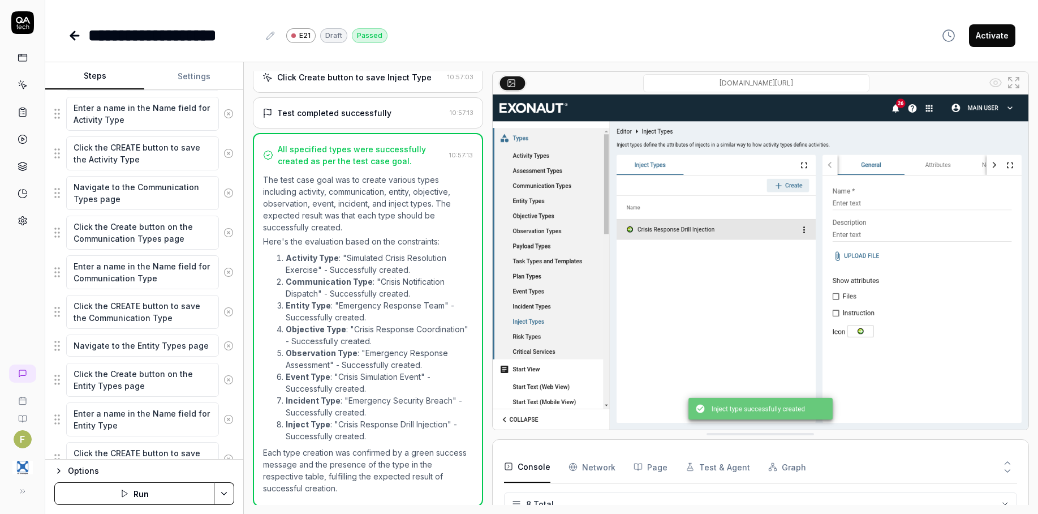
type textarea "*"
click at [74, 36] on icon at bounding box center [75, 36] width 8 height 0
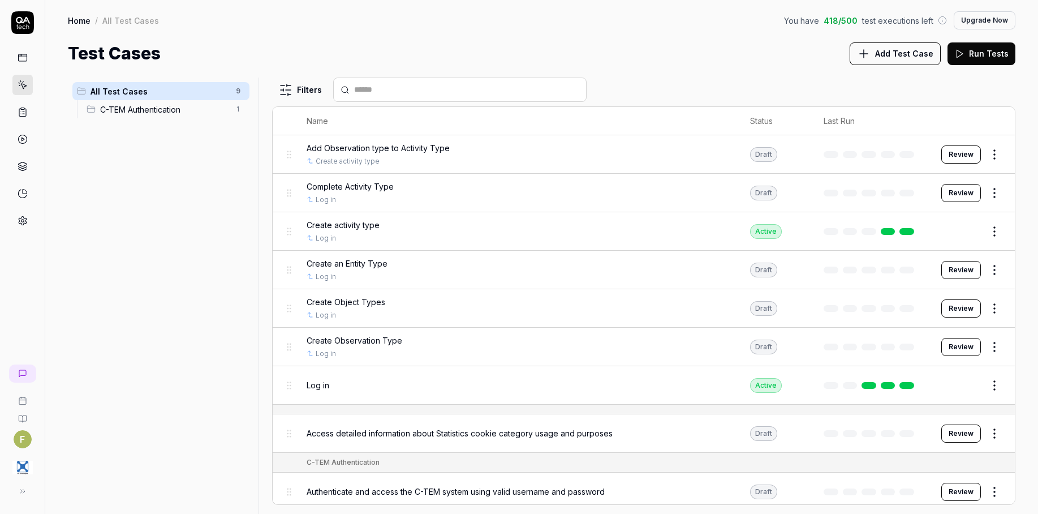
click at [902, 53] on span "Add Test Case" at bounding box center [904, 54] width 58 height 12
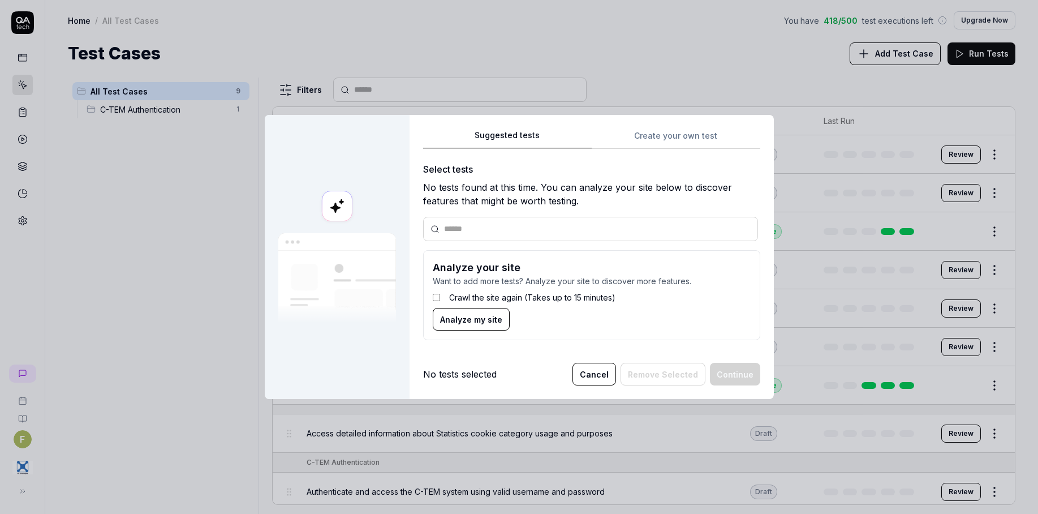
click at [651, 135] on div "Suggested tests Create your own test Select tests No tests found at this time. …" at bounding box center [591, 238] width 337 height 221
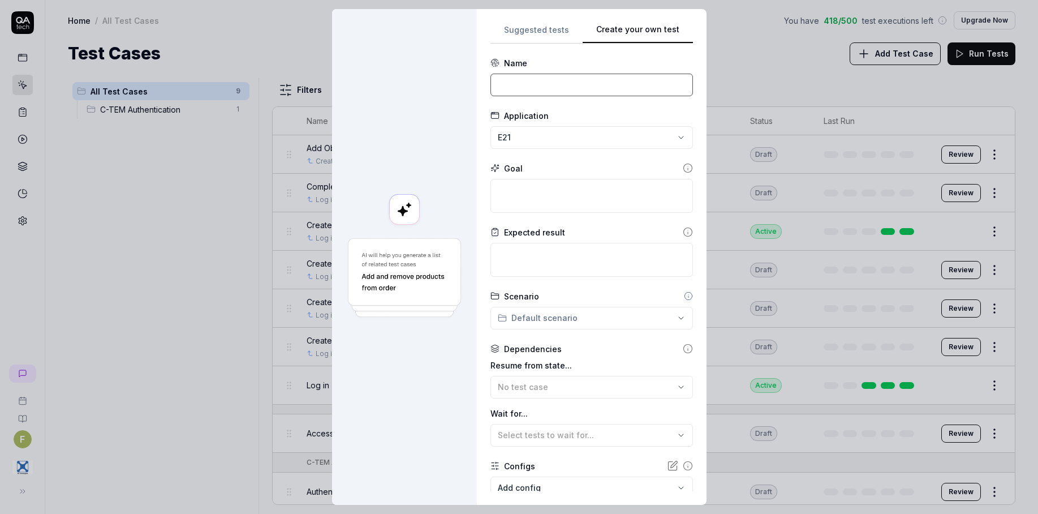
click at [534, 88] on input at bounding box center [592, 85] width 203 height 23
type input "Edit Object Type"
click at [552, 195] on textarea at bounding box center [592, 196] width 203 height 34
paste textarea "Scenario Edit an existing type Given You are a system manager and there are typ…"
type textarea "*"
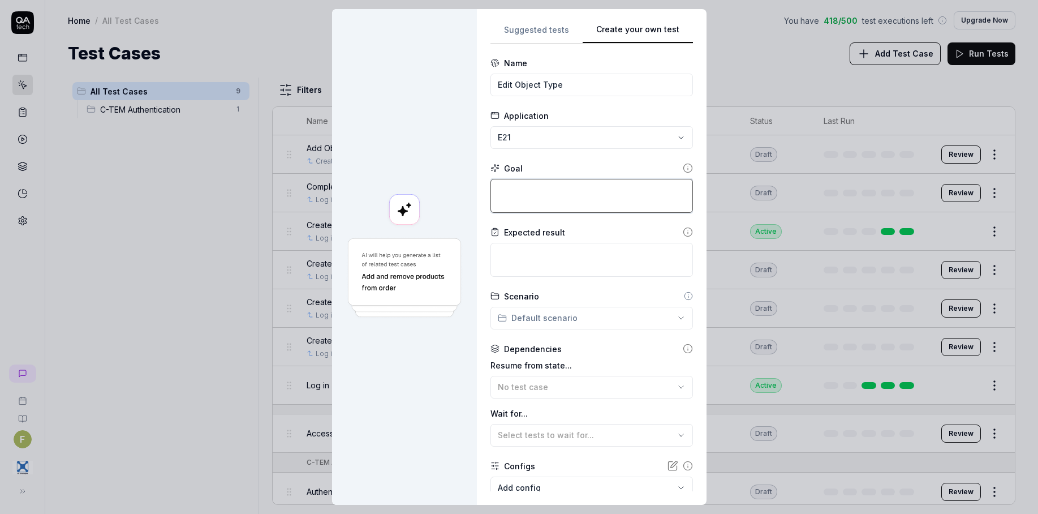
type textarea "Scenario Edit an existing type Given You are a system manager and there are typ…"
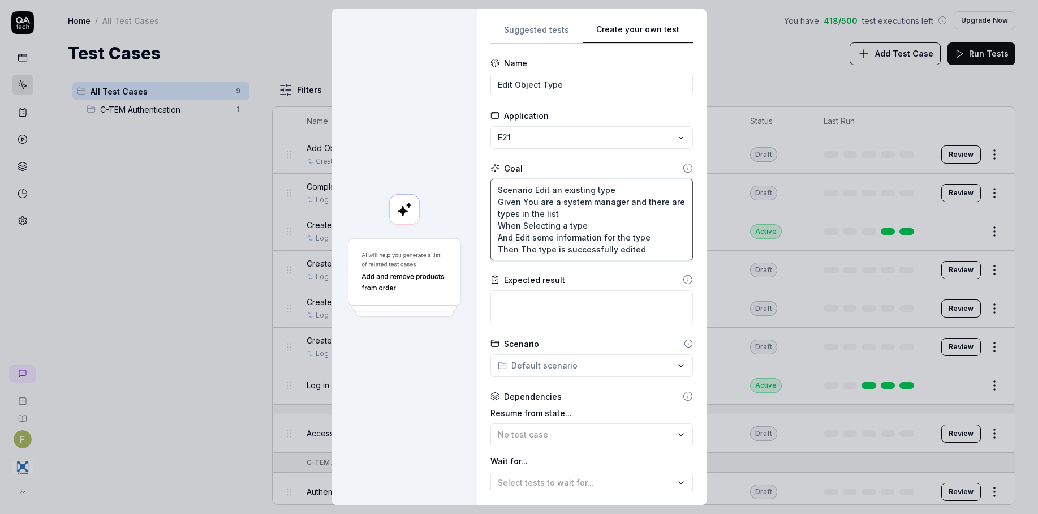
drag, startPoint x: 644, startPoint y: 251, endPoint x: 486, endPoint y: 266, distance: 159.2
click at [491, 266] on form "**********" at bounding box center [592, 333] width 203 height 553
type textarea "*"
type textarea "Scenario Edit an existing type Given You are a system manager and there are typ…"
type textarea "*"
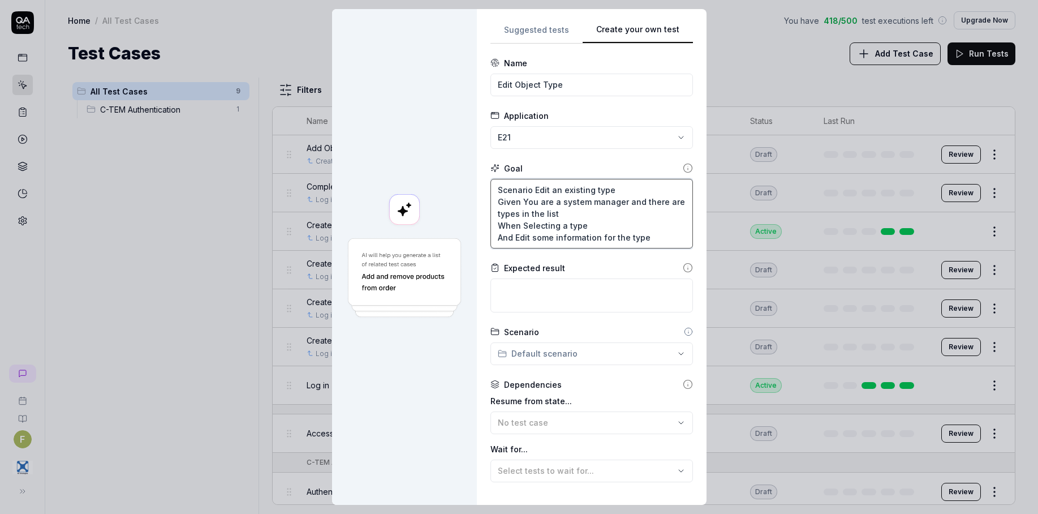
type textarea "Scenario Edit an existing type Given You are a system manager and there are typ…"
click at [511, 293] on textarea at bounding box center [592, 295] width 203 height 34
paste textarea "Then The type is successfully edited"
type textarea "*"
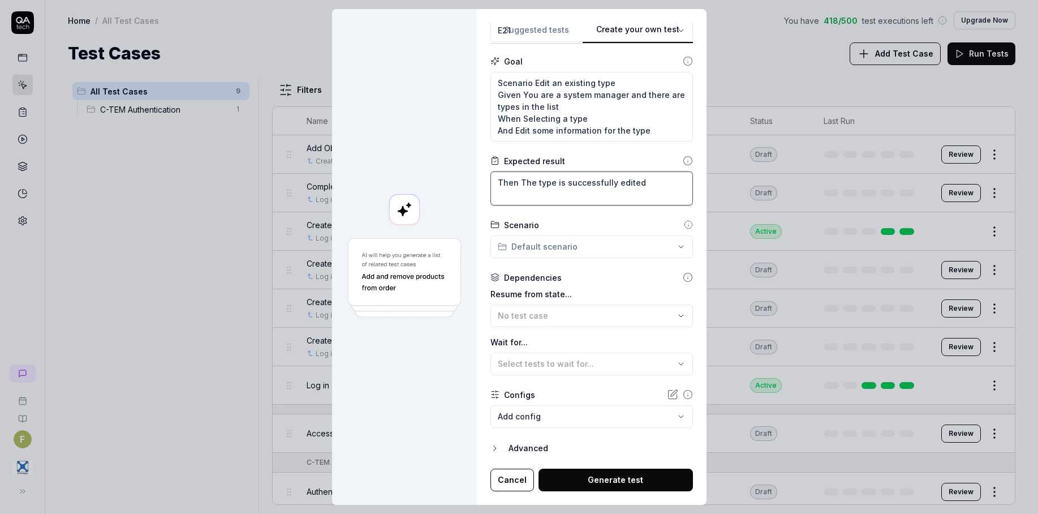
type textarea "Then The type is successfully edited"
click at [582, 318] on div "No test case" at bounding box center [586, 315] width 177 height 12
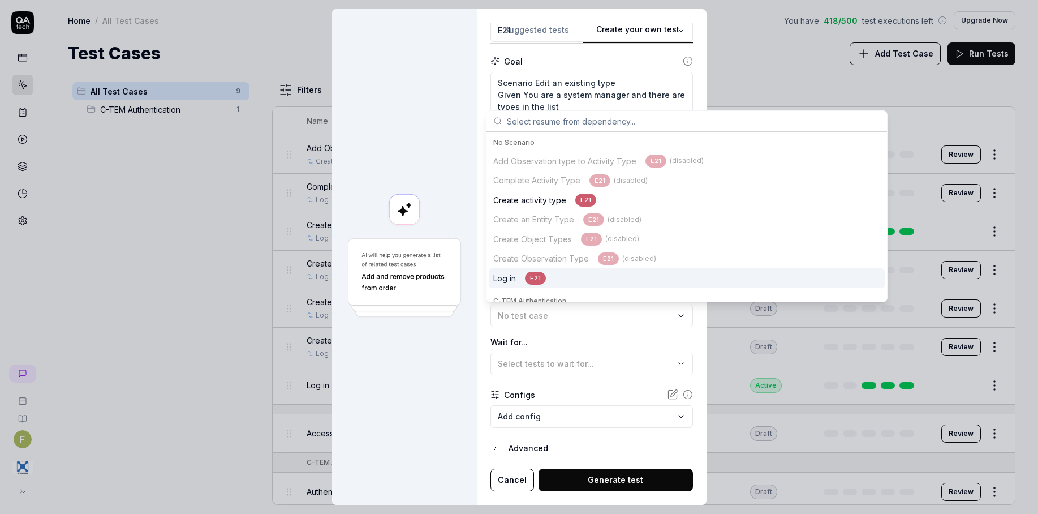
click at [569, 281] on div "Log in E21" at bounding box center [687, 278] width 396 height 20
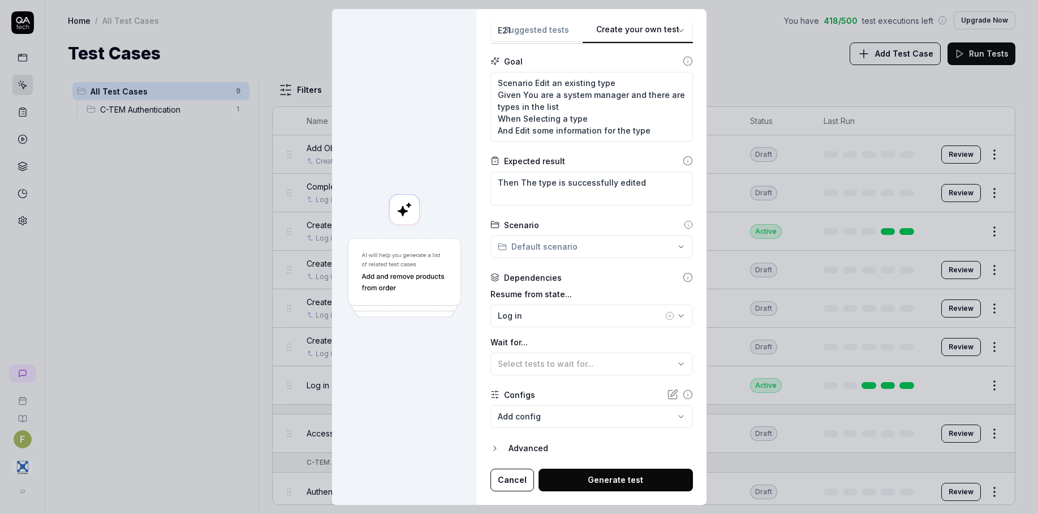
click at [598, 480] on button "Generate test" at bounding box center [616, 479] width 154 height 23
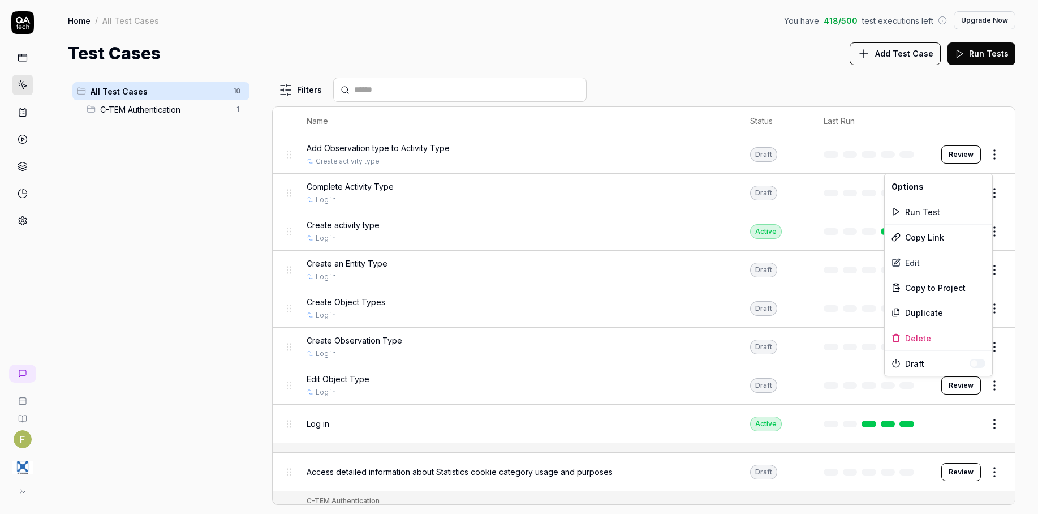
click at [987, 386] on html "F Home / All Test Cases You have 418 / 500 test executions left Upgrade Now Hom…" at bounding box center [519, 257] width 1038 height 514
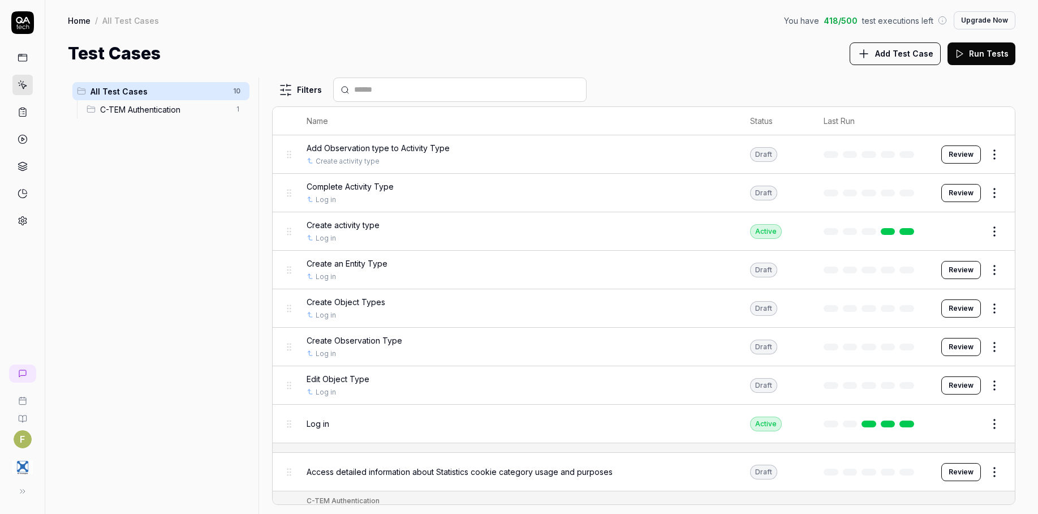
click at [942, 388] on html "F Home / All Test Cases You have 418 / 500 test executions left Upgrade Now Hom…" at bounding box center [519, 257] width 1038 height 514
click at [942, 388] on button "Review" at bounding box center [962, 385] width 40 height 18
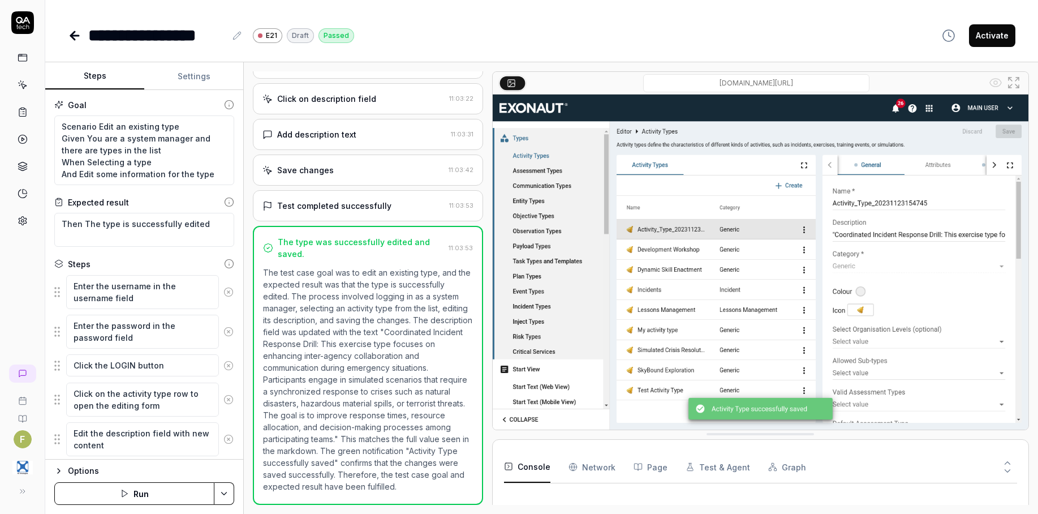
type textarea "*"
click at [75, 32] on icon at bounding box center [73, 36] width 4 height 8
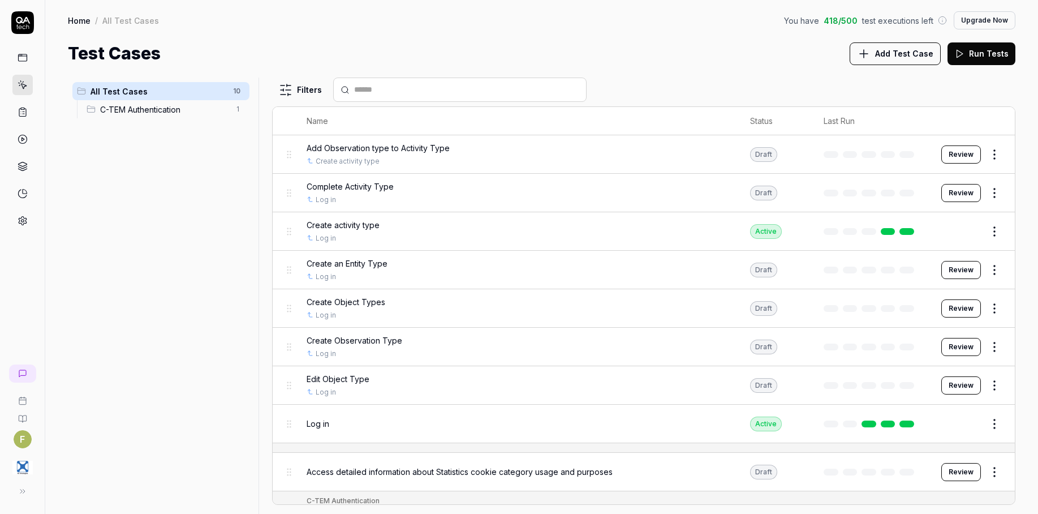
click at [905, 51] on span "Add Test Case" at bounding box center [904, 54] width 58 height 12
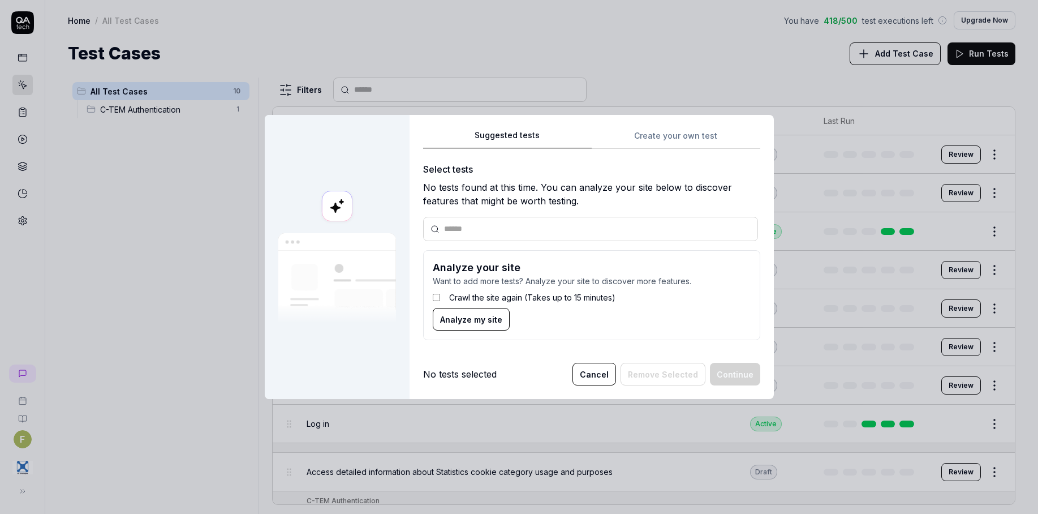
click at [671, 134] on div "Suggested tests Create your own test Select tests No tests found at this time. …" at bounding box center [591, 238] width 337 height 221
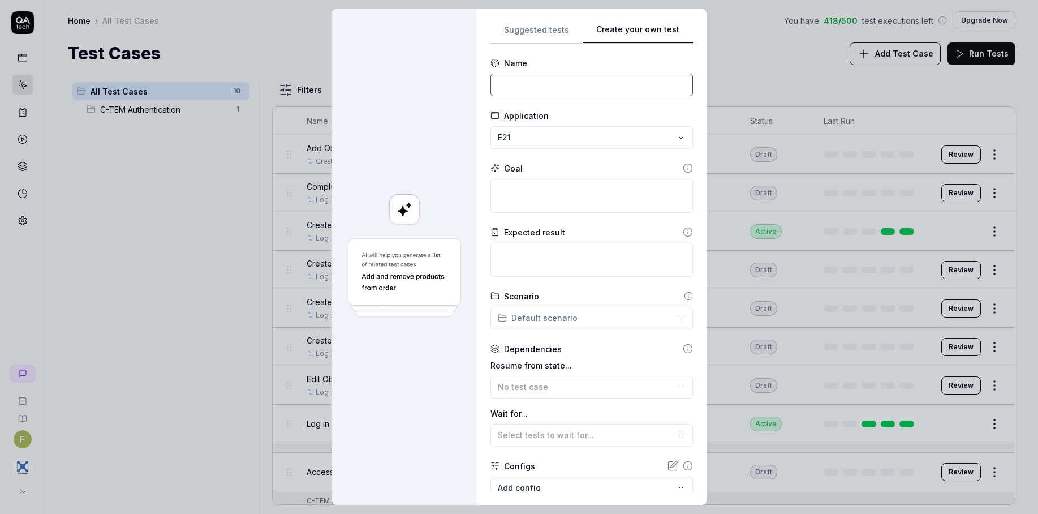
click at [540, 85] on input at bounding box center [592, 85] width 203 height 23
type input "Remove Object Types"
click at [536, 200] on textarea at bounding box center [592, 196] width 203 height 34
paste textarea "Scenario Remove an existing type Given You are a system manager and there are t…"
type textarea "*"
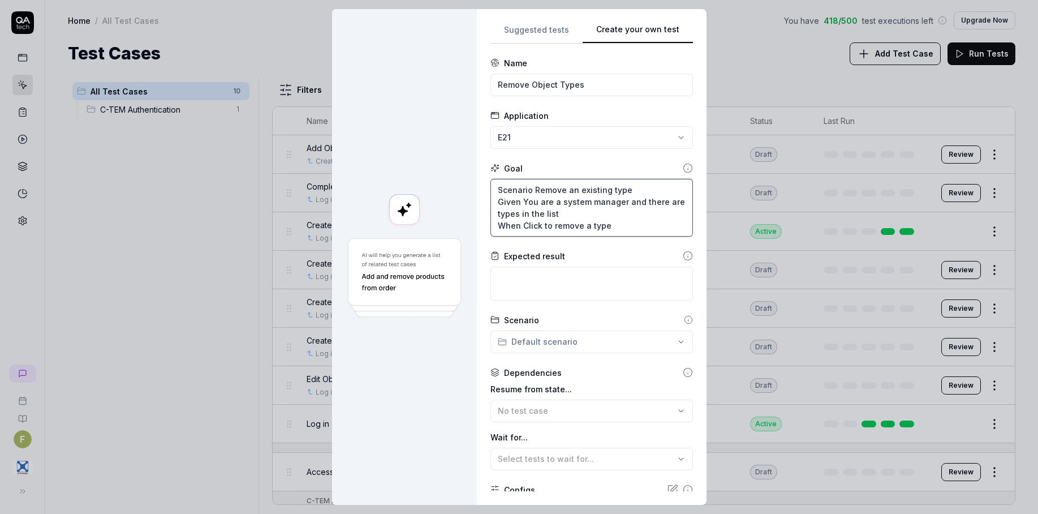
type textarea "Scenario Remove an existing type Given You are a system manager and there are t…"
drag, startPoint x: 563, startPoint y: 192, endPoint x: 644, endPoint y: 177, distance: 82.9
click at [644, 177] on div "Goal Scenario Remove an existing type Given You are a system manager and there …" at bounding box center [592, 199] width 203 height 74
paste textarea "ctivity/communication/entity/objective/observation/event/incident/inject types"
type textarea "*"
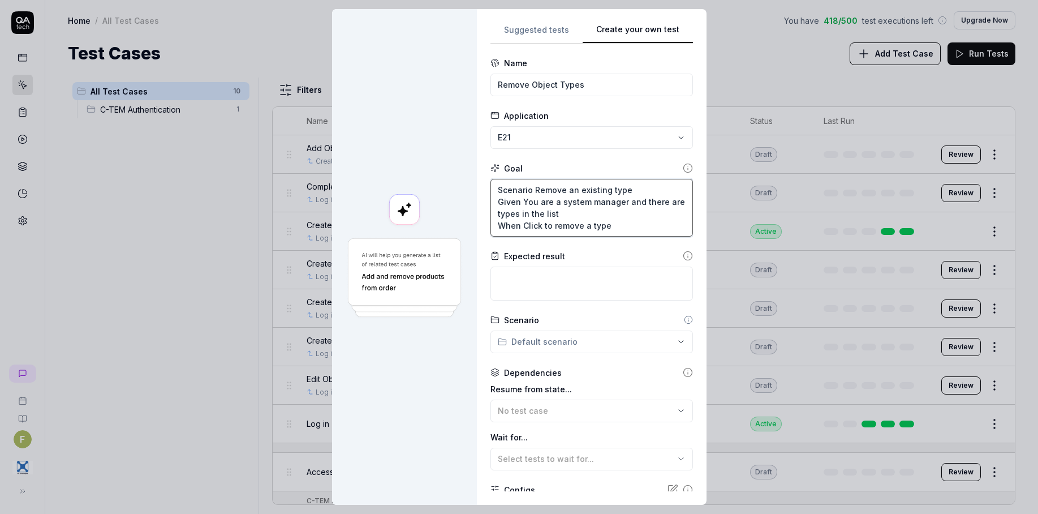
type textarea "Scenario Remove activity/communication/entity/objective/observation/event/incid…"
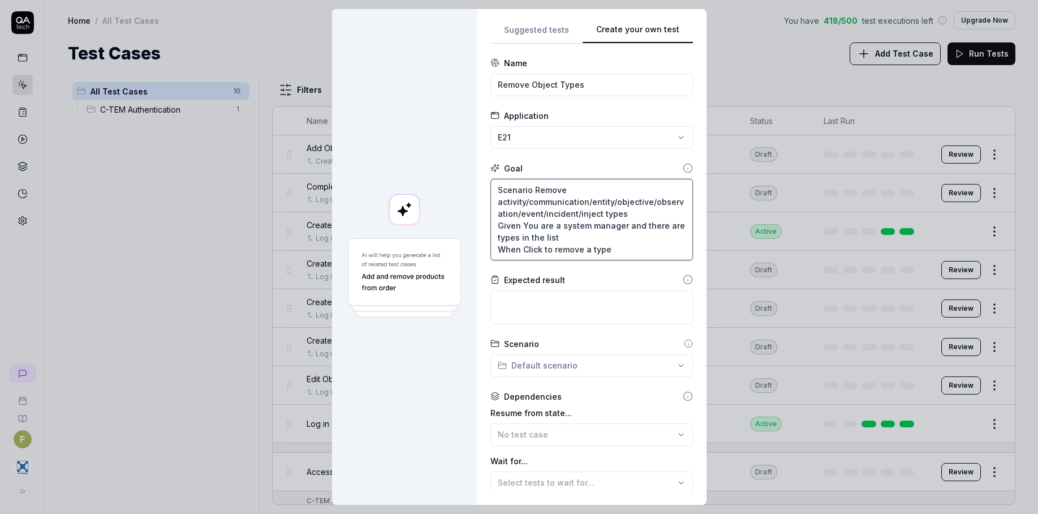
click at [493, 200] on textarea "Scenario Remove activity/communication/entity/objective/observation/event/incid…" at bounding box center [592, 219] width 203 height 81
type textarea "*"
type textarea "Scenario Removeactivity/communication/entity/objective/observation/event/incide…"
type textarea "*"
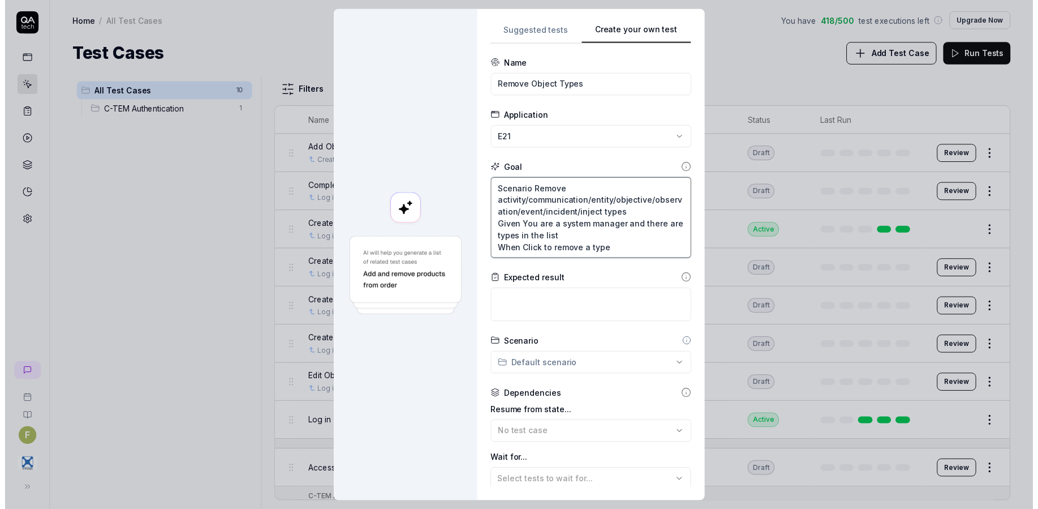
scroll to position [119, 0]
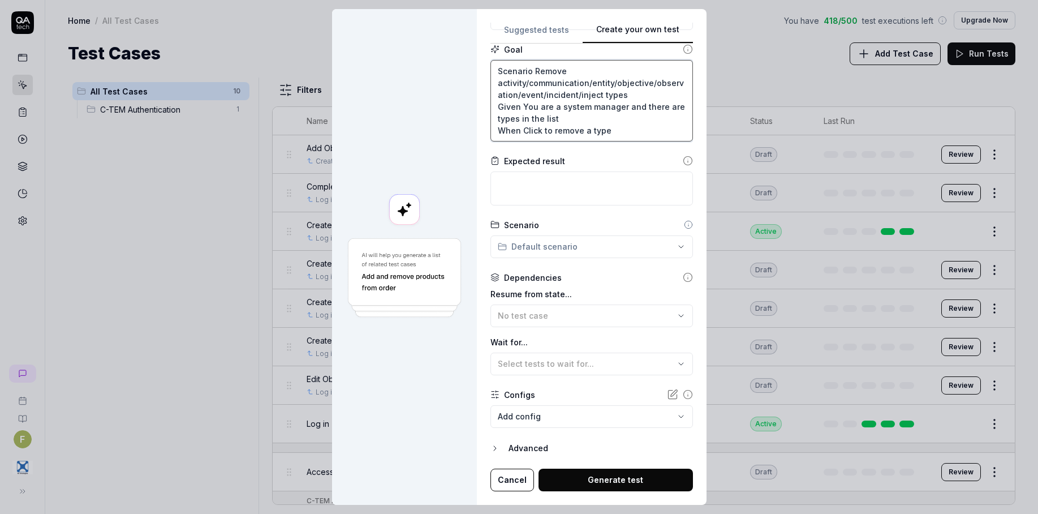
type textarea "Scenario Remove activity/communication/entity/objective/observation/event/incid…"
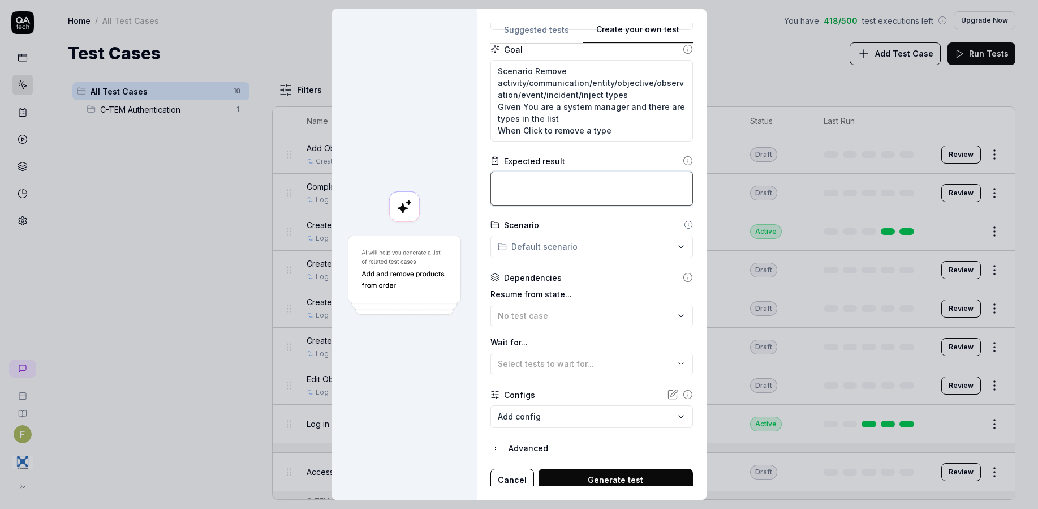
click at [541, 195] on textarea at bounding box center [592, 188] width 203 height 34
paste textarea "Then The type is successfully removed"
type textarea "*"
type textarea "Then The type is successfully removed"
click at [579, 313] on div "No test case" at bounding box center [586, 315] width 177 height 12
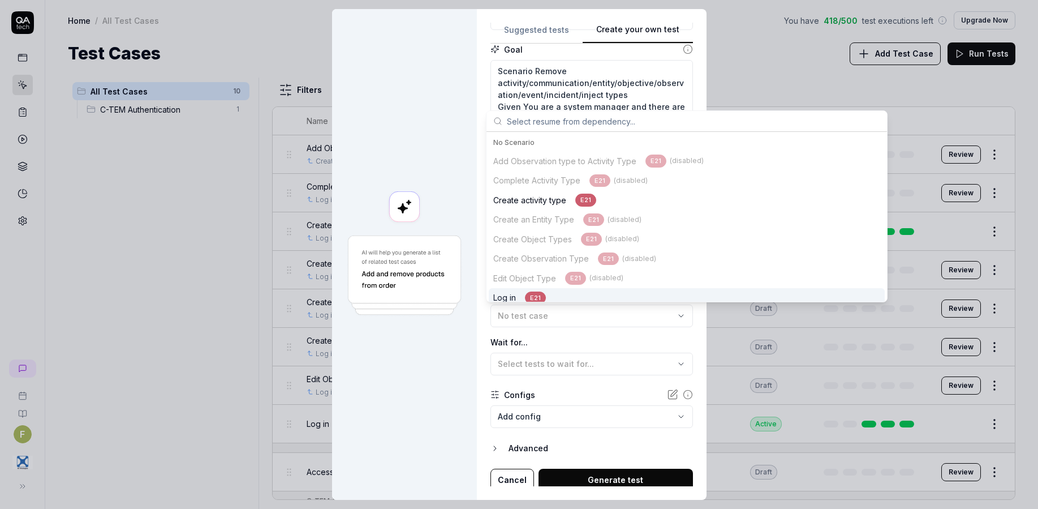
click at [581, 286] on div "Add Observation type to Activity Type E21 (disabled) Complete Activity Type E21…" at bounding box center [687, 229] width 396 height 156
click at [522, 289] on div "Log in E21" at bounding box center [687, 298] width 396 height 20
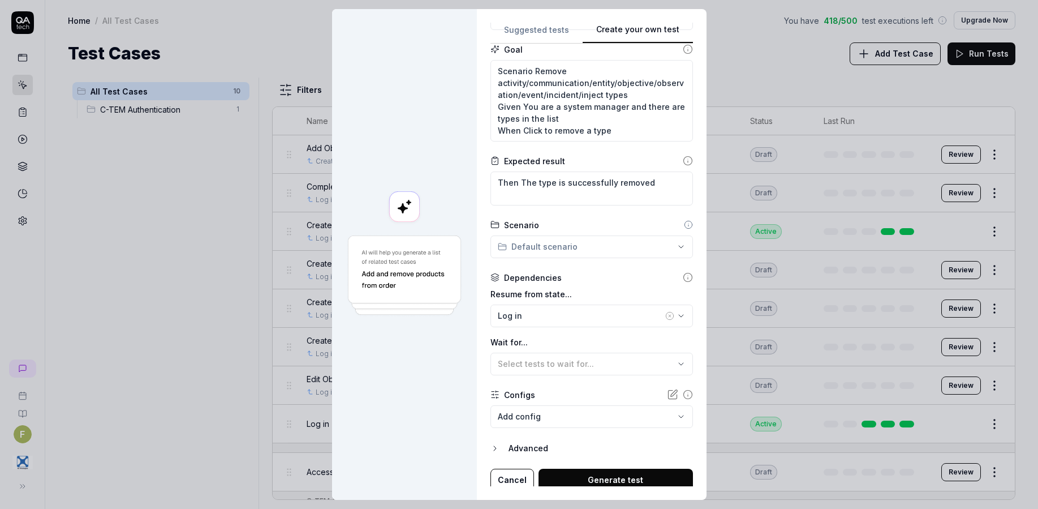
click at [581, 475] on button "Generate test" at bounding box center [616, 479] width 154 height 23
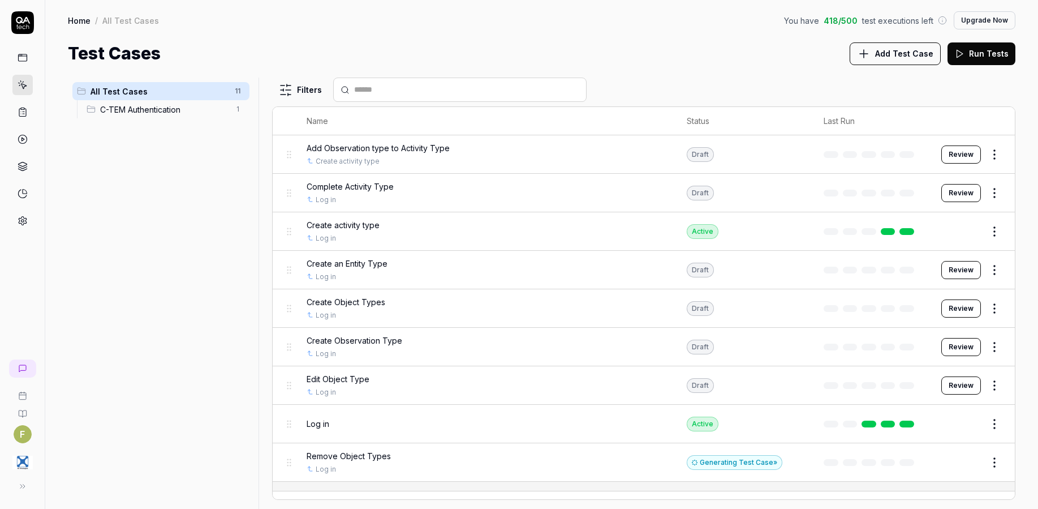
click at [164, 278] on div "All Test Cases 11 C-TEM Authentication 1" at bounding box center [161, 287] width 186 height 418
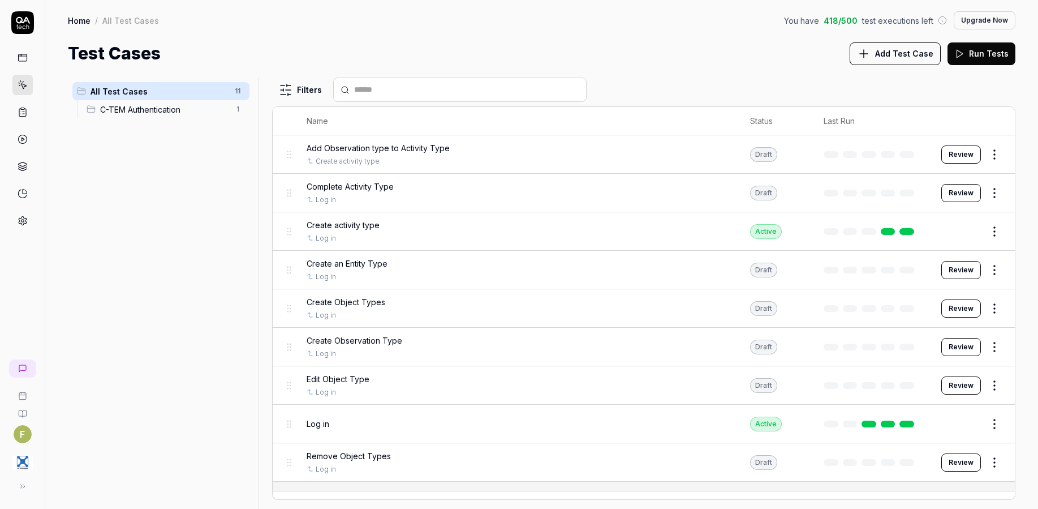
click at [247, 359] on div "All Test Cases 11 C-TEM Authentication 1" at bounding box center [161, 287] width 186 height 418
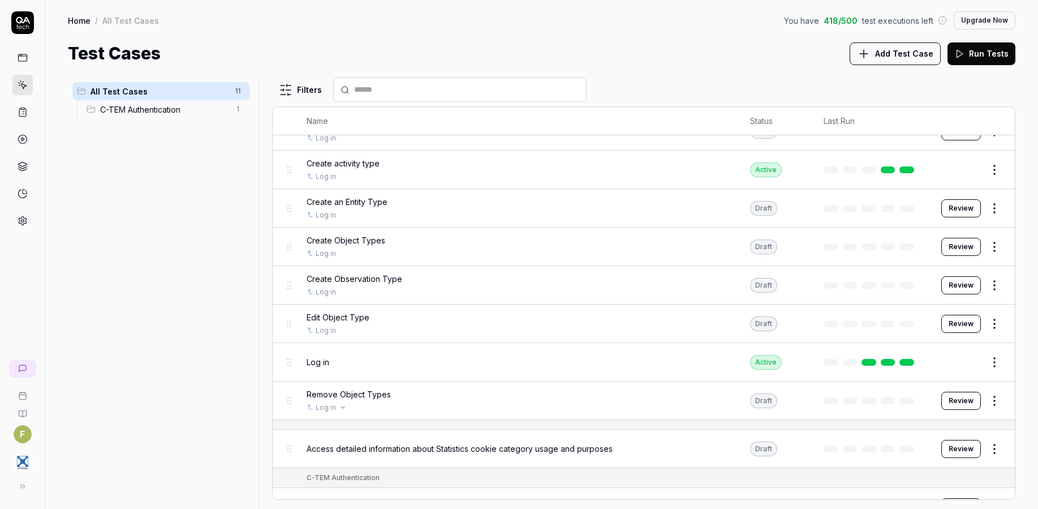
scroll to position [62, 0]
click at [966, 396] on button "Review" at bounding box center [962, 400] width 40 height 18
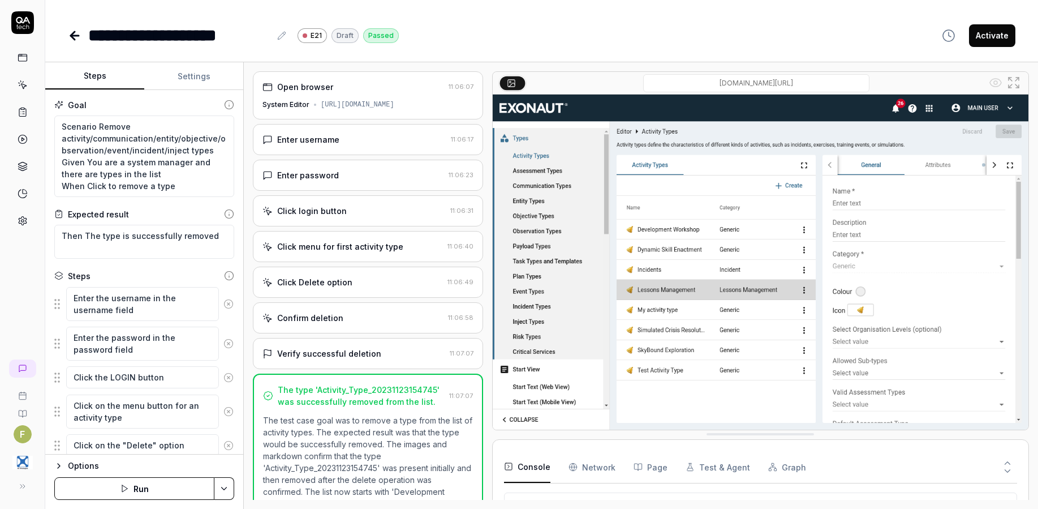
scroll to position [12, 0]
type textarea "*"
click at [66, 32] on div "**********" at bounding box center [541, 24] width 993 height 48
click at [72, 40] on icon at bounding box center [75, 36] width 14 height 14
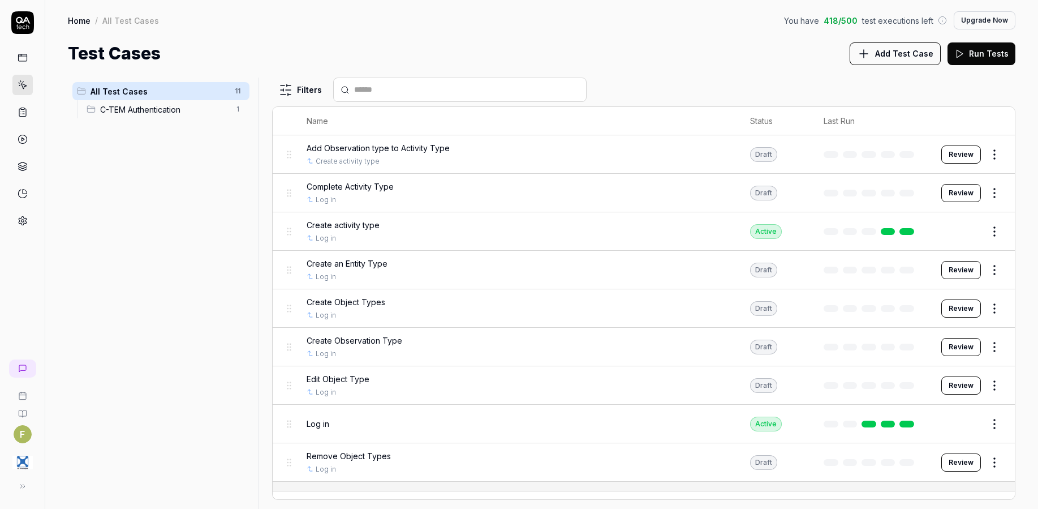
click at [890, 55] on span "Add Test Case" at bounding box center [904, 54] width 58 height 12
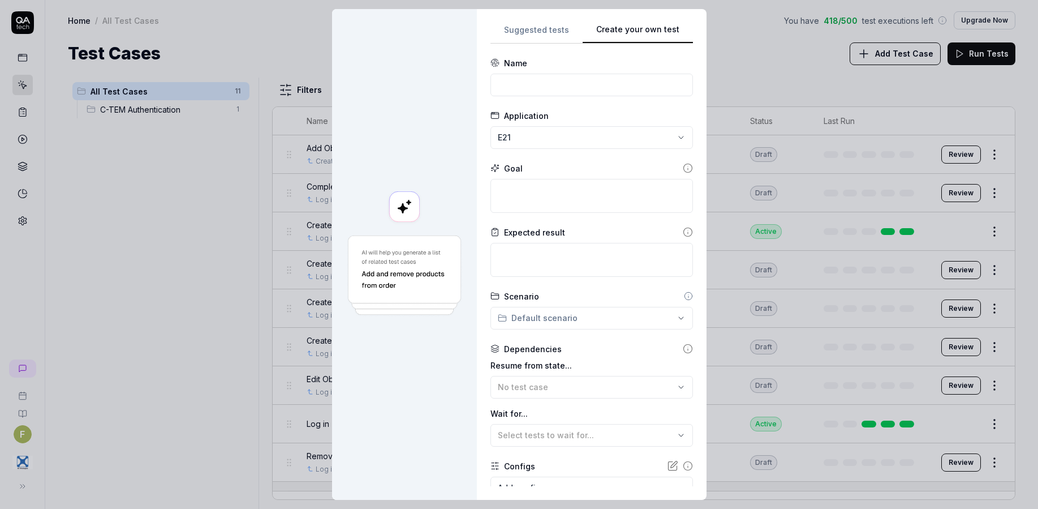
click at [662, 141] on div "**********" at bounding box center [592, 254] width 203 height 463
click at [546, 85] on input at bounding box center [592, 85] width 203 height 23
type input "Add file to object type"
click at [533, 196] on textarea at bounding box center [592, 196] width 203 height 34
paste textarea "Scenario Add files to a type will display a preview, name and date of the uploa…"
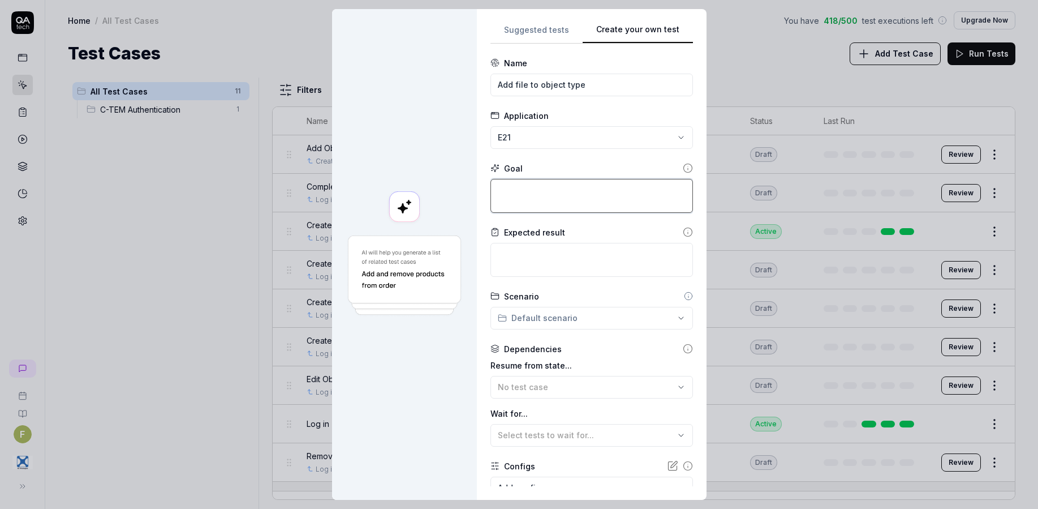
type textarea "*"
type textarea "Scenario Add files to a type will display a preview, name and date of the uploa…"
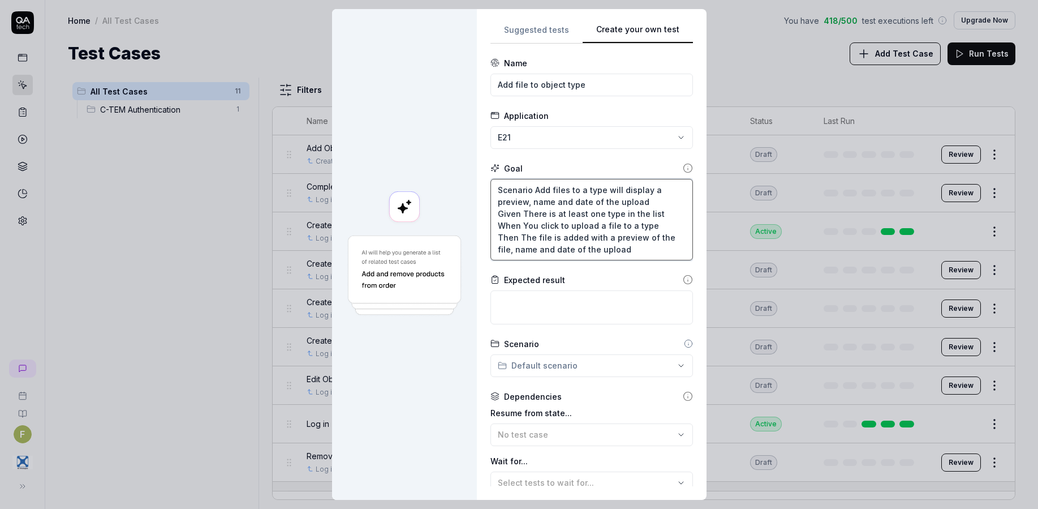
scroll to position [76, 0]
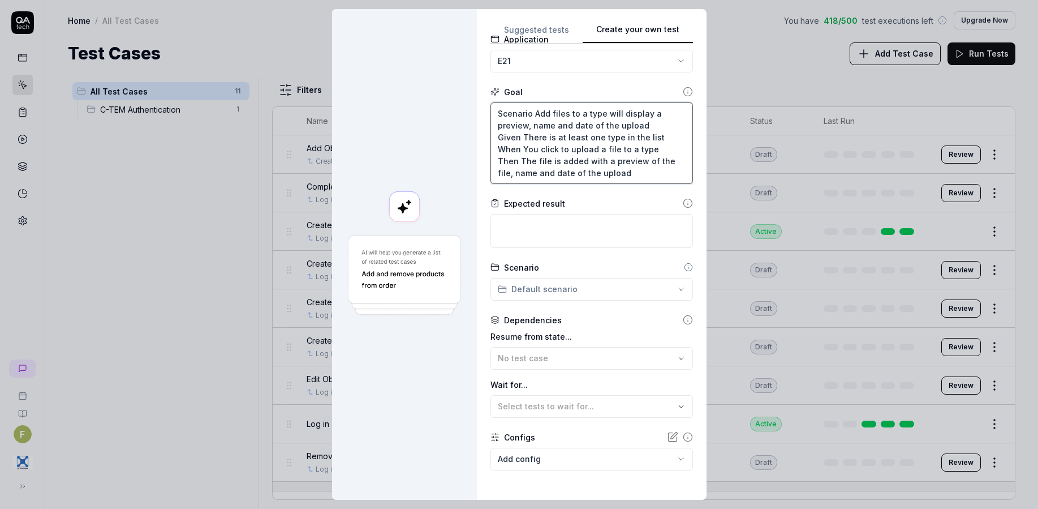
drag, startPoint x: 630, startPoint y: 174, endPoint x: 485, endPoint y: 161, distance: 145.4
click at [485, 161] on div "**********" at bounding box center [592, 254] width 230 height 491
type textarea "*"
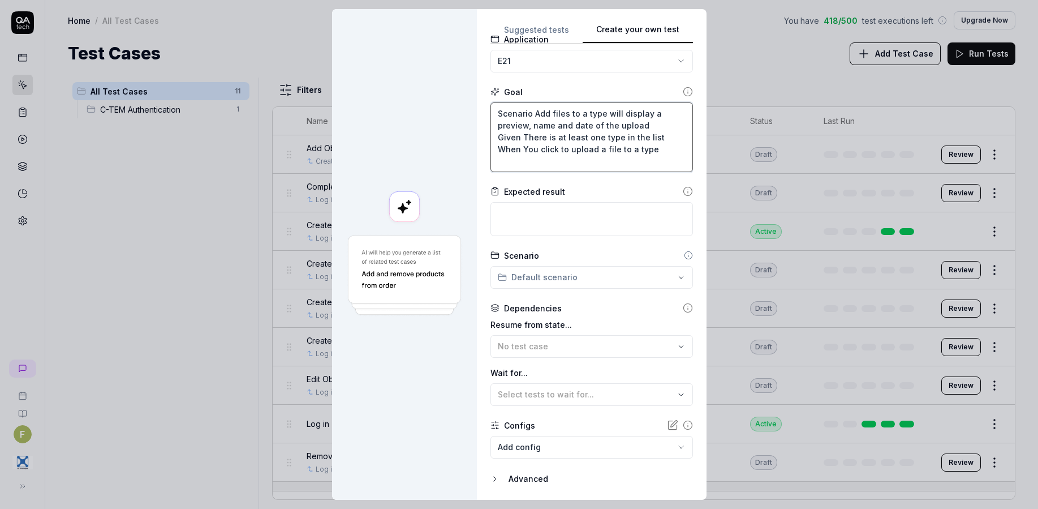
type textarea "Scenario Add files to a type will display a preview, name and date of the uploa…"
paste textarea "Then The file is added with a preview of the file, name and date of the upload"
type textarea "*"
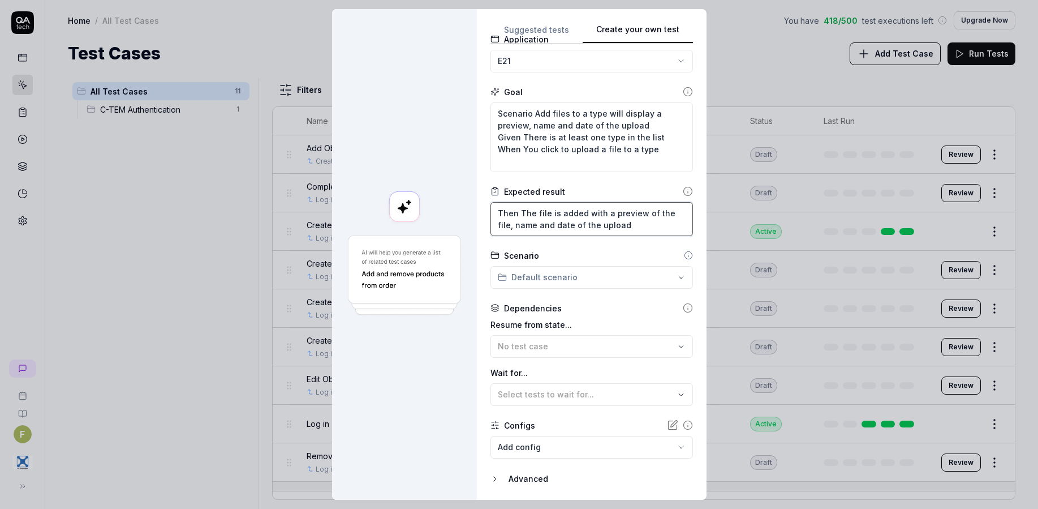
type textarea "Then The file is added with a preview of the file, name and date of the upload"
click at [553, 389] on span "Select tests to wait for..." at bounding box center [546, 394] width 96 height 10
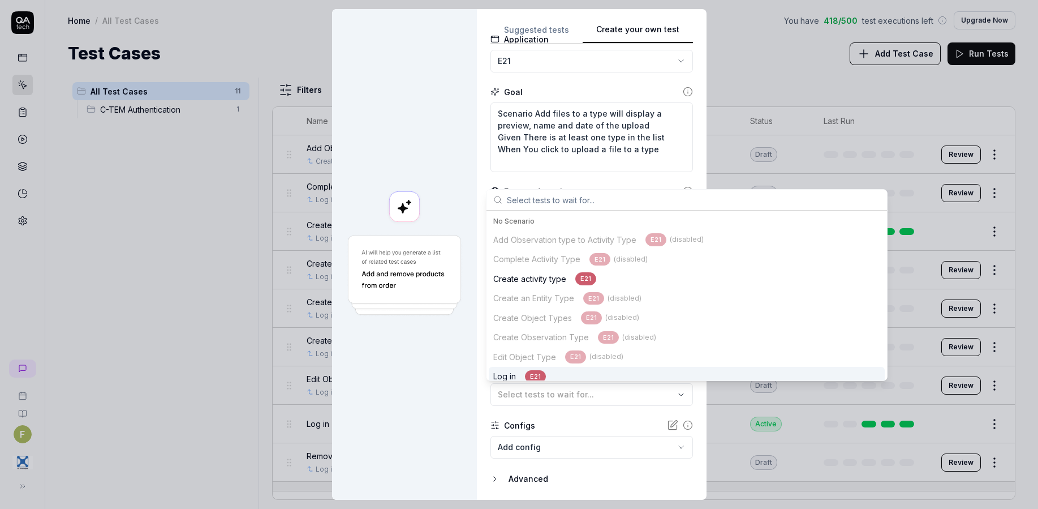
click at [557, 375] on div "Log in E21" at bounding box center [687, 377] width 396 height 20
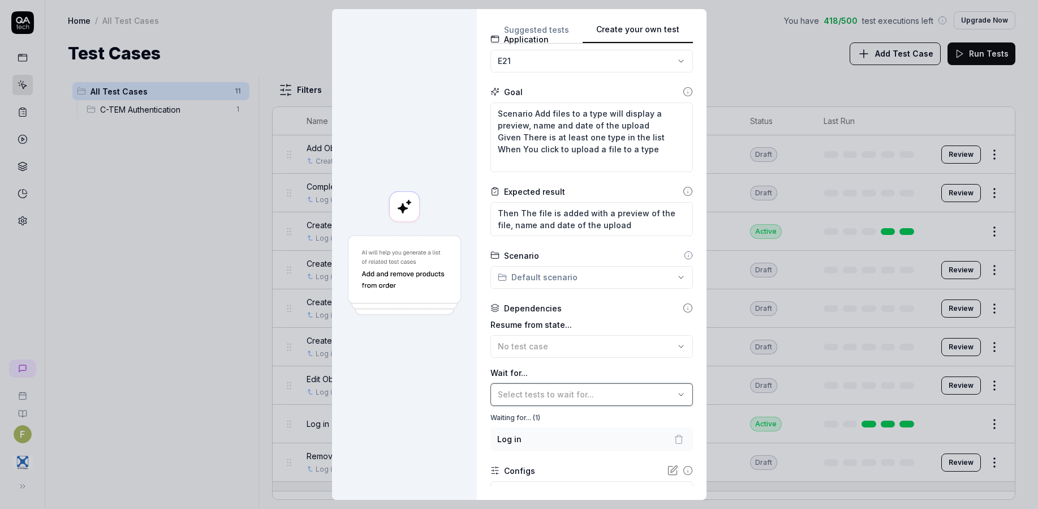
scroll to position [157, 0]
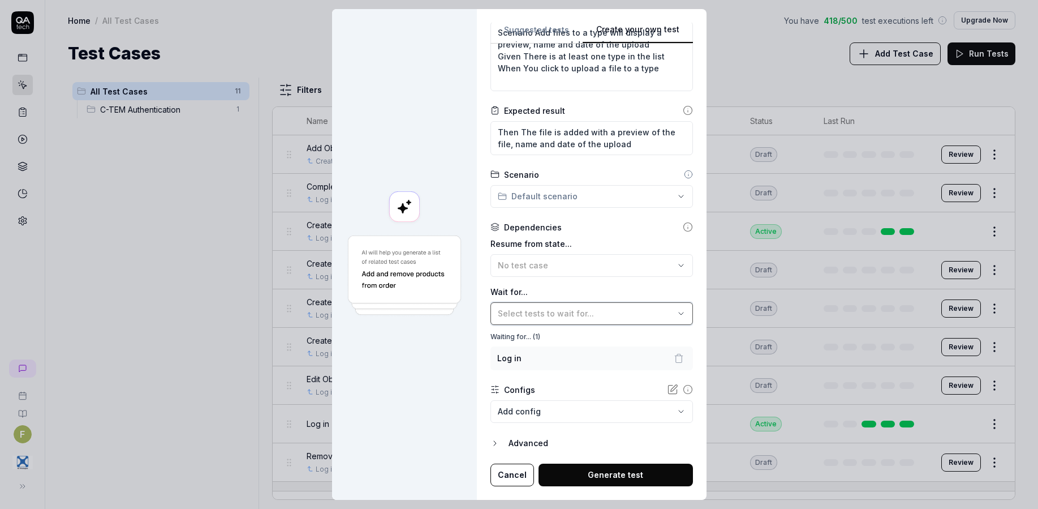
click at [604, 313] on div "Select tests to wait for..." at bounding box center [586, 313] width 177 height 12
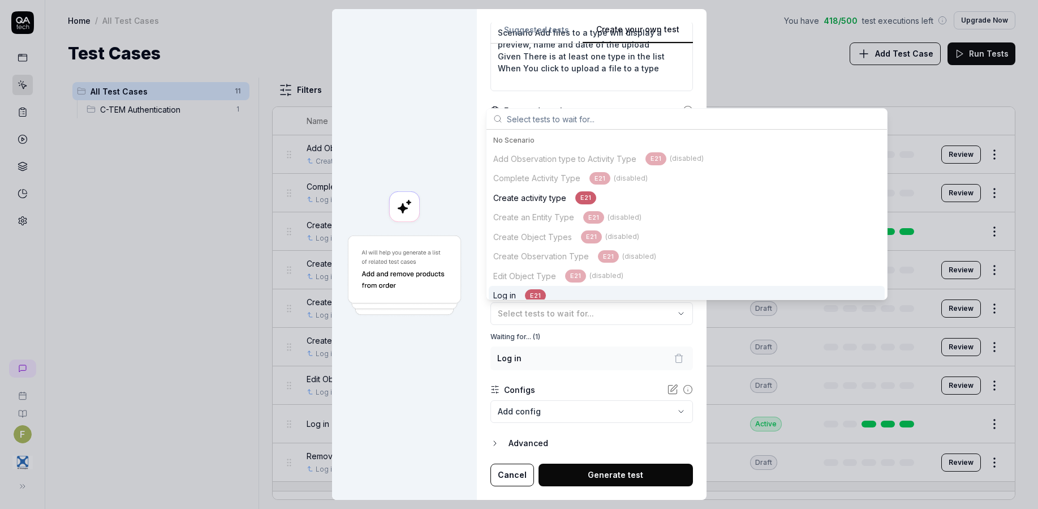
click at [541, 290] on div "E21" at bounding box center [535, 295] width 21 height 13
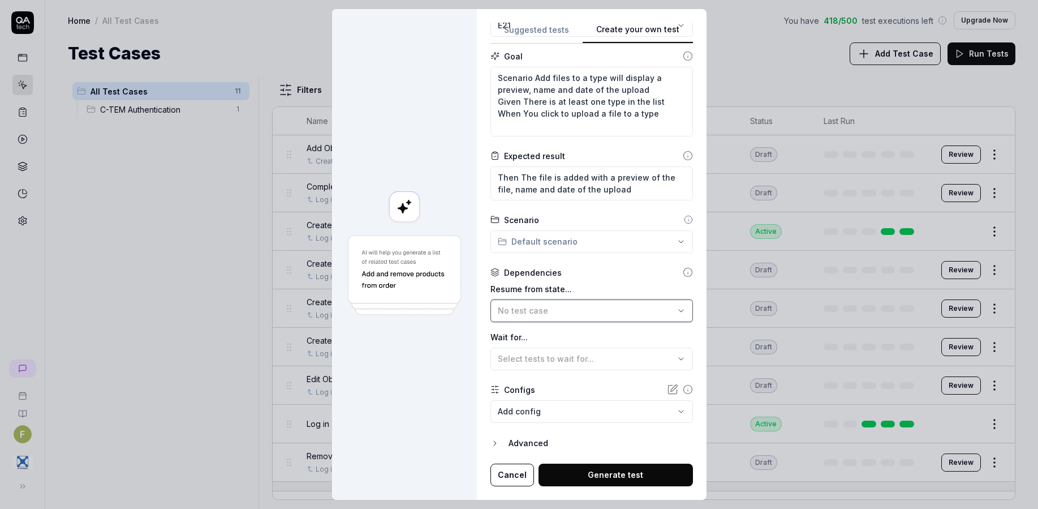
click at [570, 305] on div "No test case" at bounding box center [586, 310] width 177 height 12
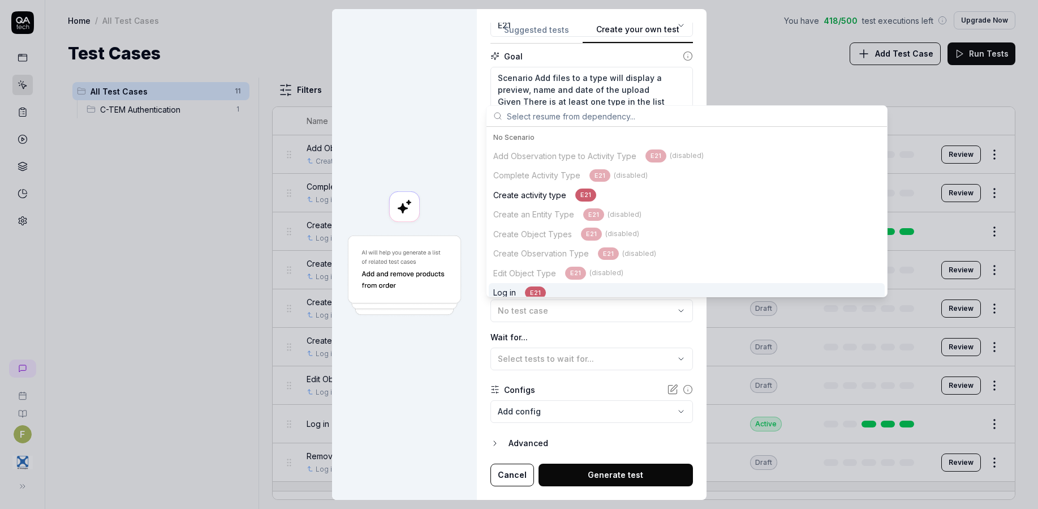
click at [549, 289] on div "Log in E21" at bounding box center [687, 293] width 396 height 20
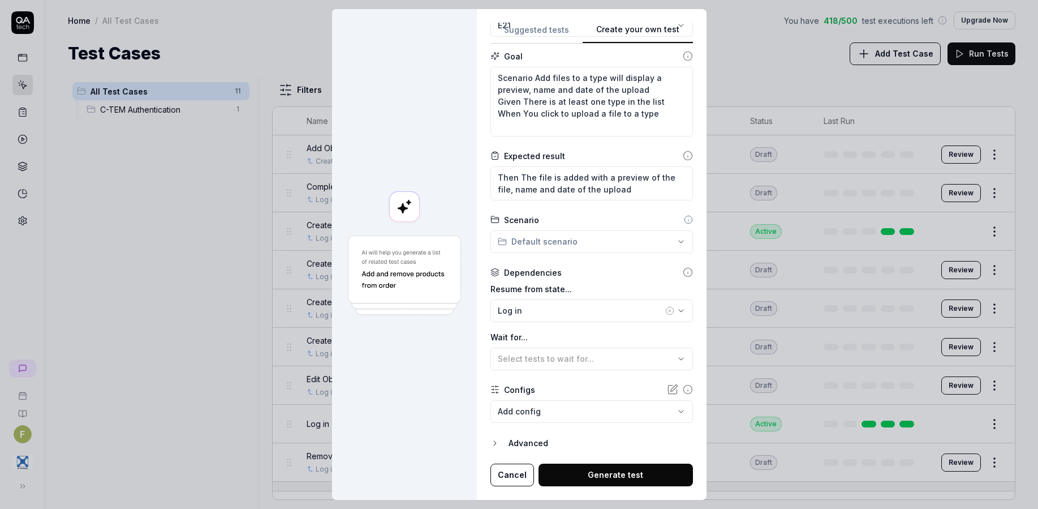
click at [605, 471] on button "Generate test" at bounding box center [616, 474] width 154 height 23
type textarea "*"
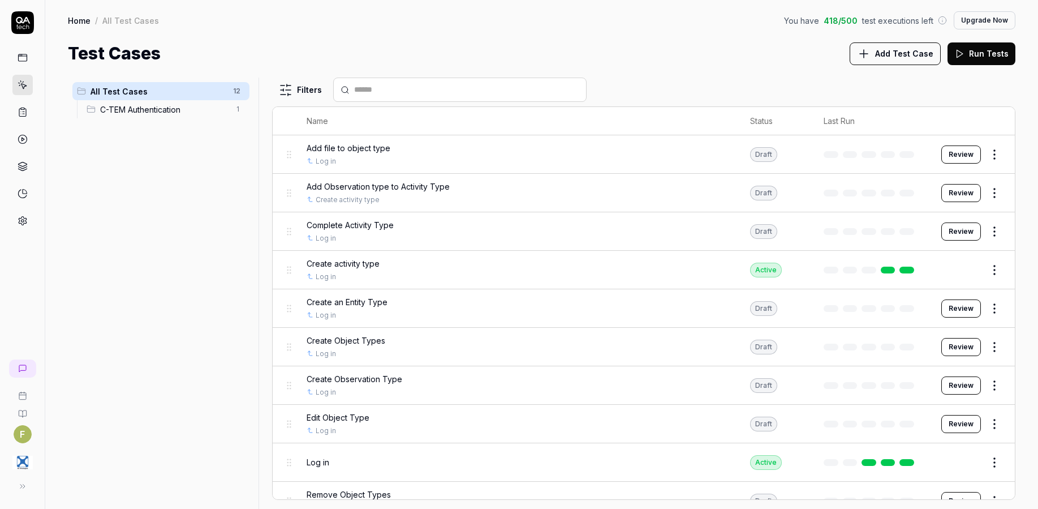
click at [146, 333] on div "All Test Cases 12 C-TEM Authentication 1" at bounding box center [161, 287] width 186 height 418
